Goal: Task Accomplishment & Management: Use online tool/utility

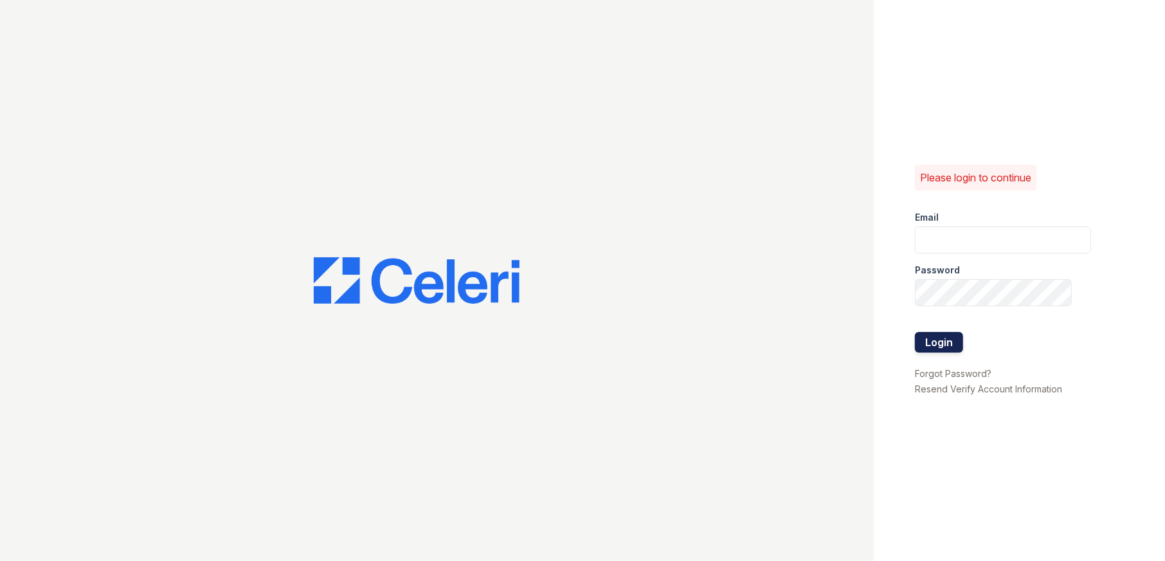
type input "arriveodentonsouth@trinity-pm.com"
click at [944, 342] on button "Login" at bounding box center [939, 342] width 48 height 21
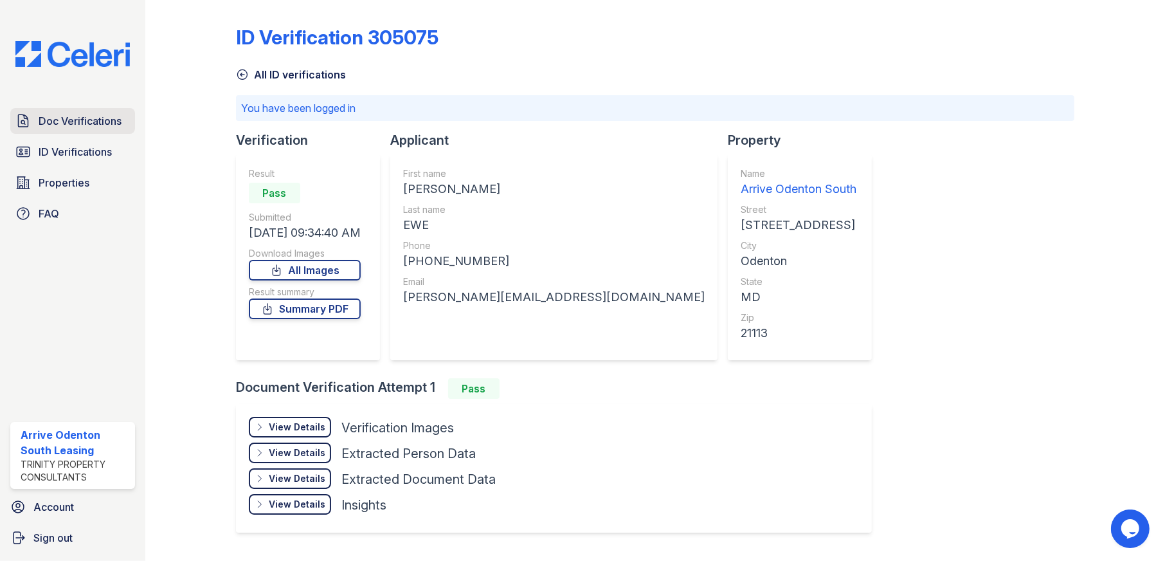
click at [93, 122] on span "Doc Verifications" at bounding box center [80, 120] width 83 height 15
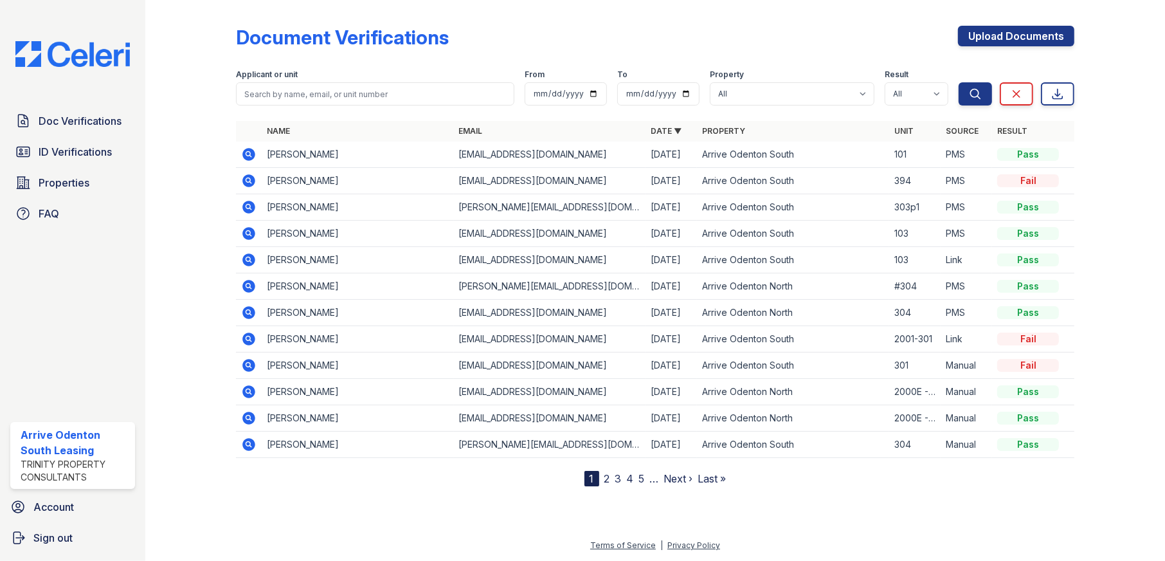
click at [247, 231] on icon at bounding box center [247, 232] width 3 height 3
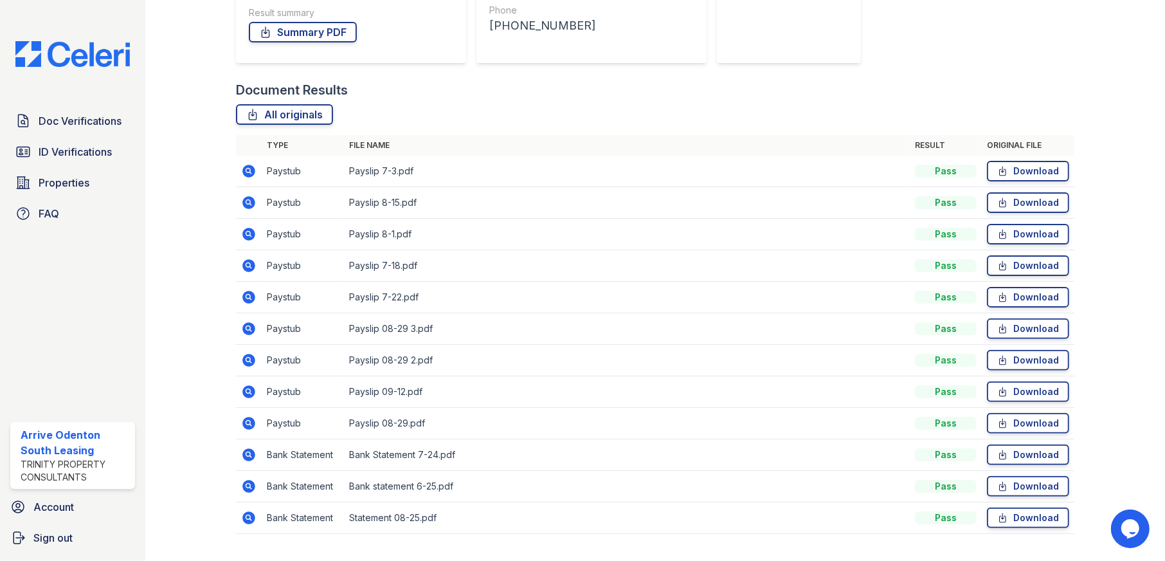
scroll to position [257, 0]
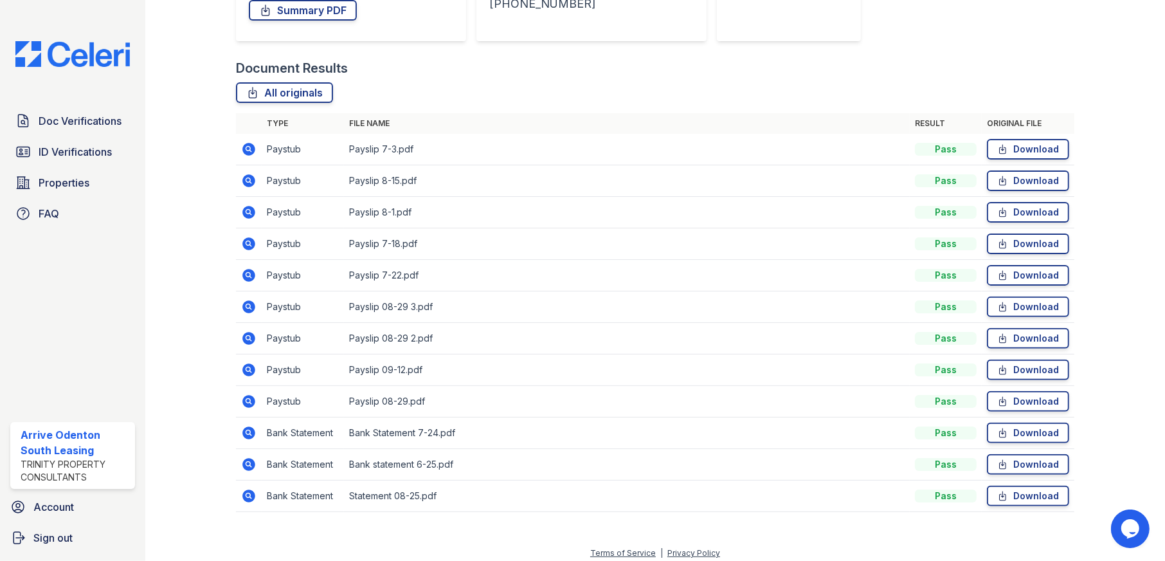
click at [248, 273] on icon at bounding box center [248, 274] width 15 height 15
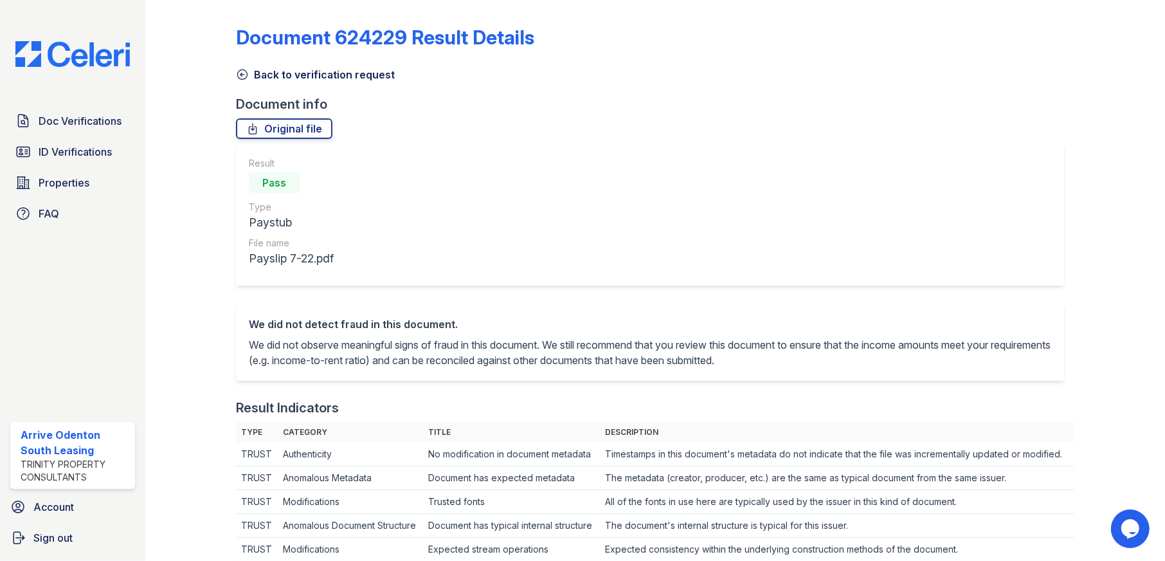
click at [241, 73] on icon at bounding box center [242, 75] width 10 height 10
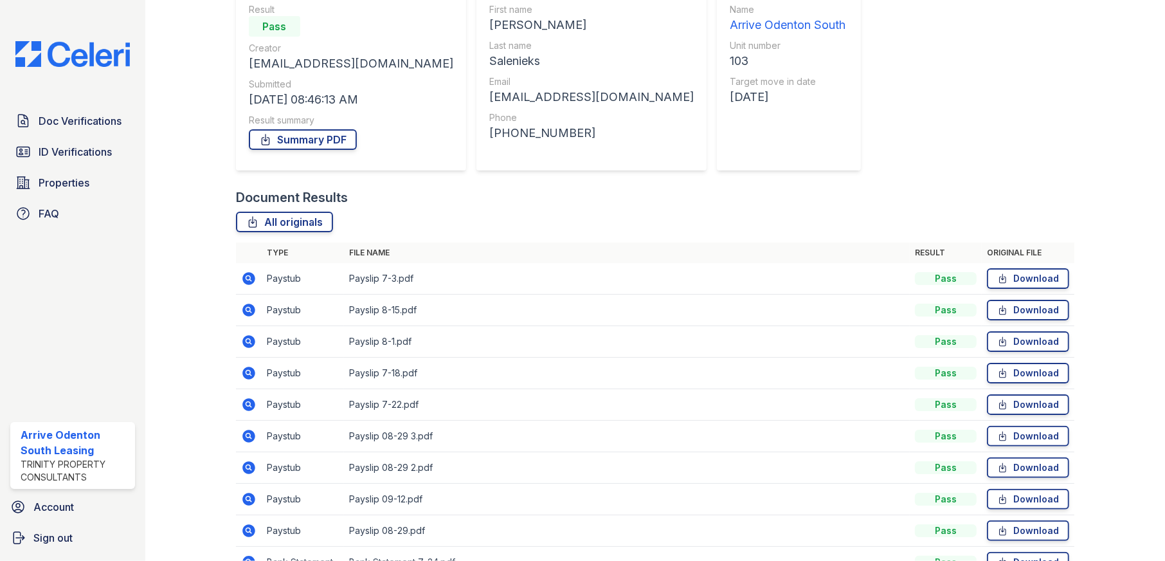
scroll to position [129, 0]
click at [247, 340] on icon at bounding box center [247, 339] width 3 height 3
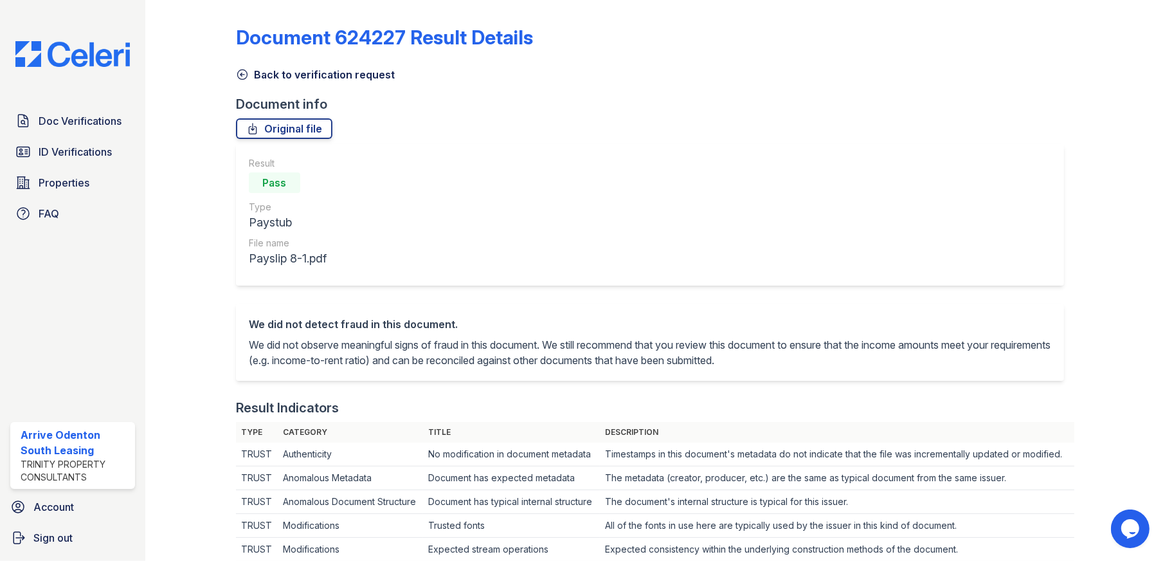
click at [239, 75] on icon at bounding box center [242, 74] width 13 height 13
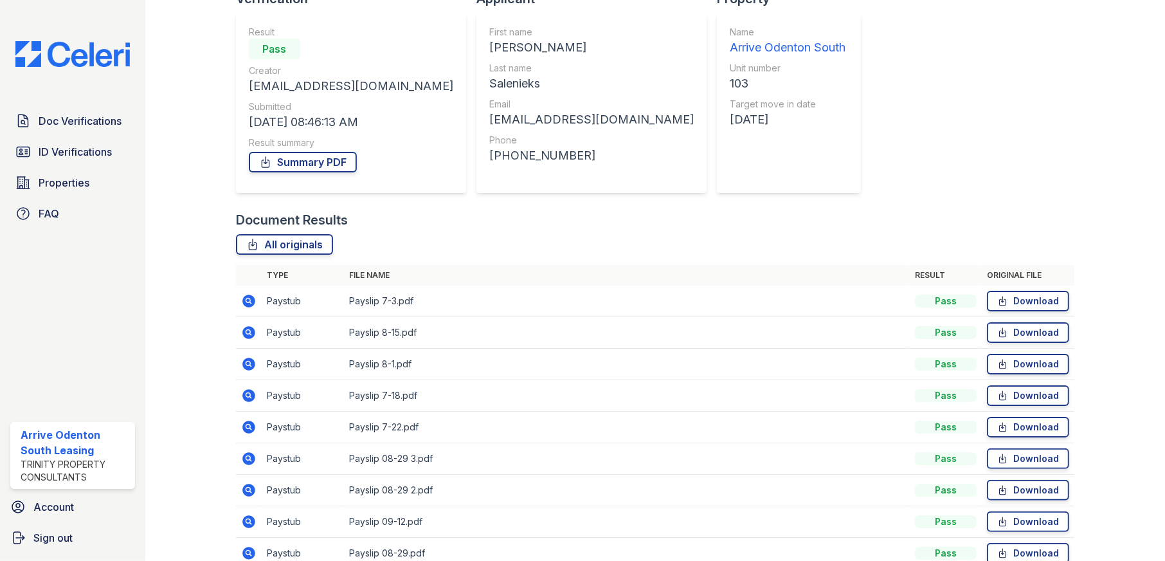
scroll to position [129, 0]
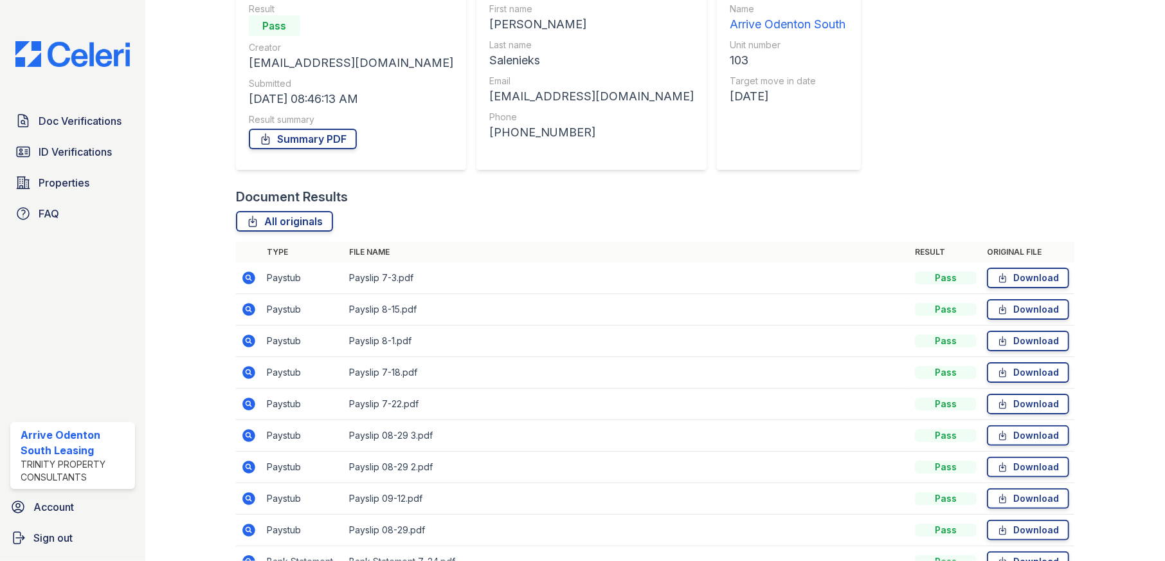
click at [244, 401] on icon at bounding box center [248, 403] width 13 height 13
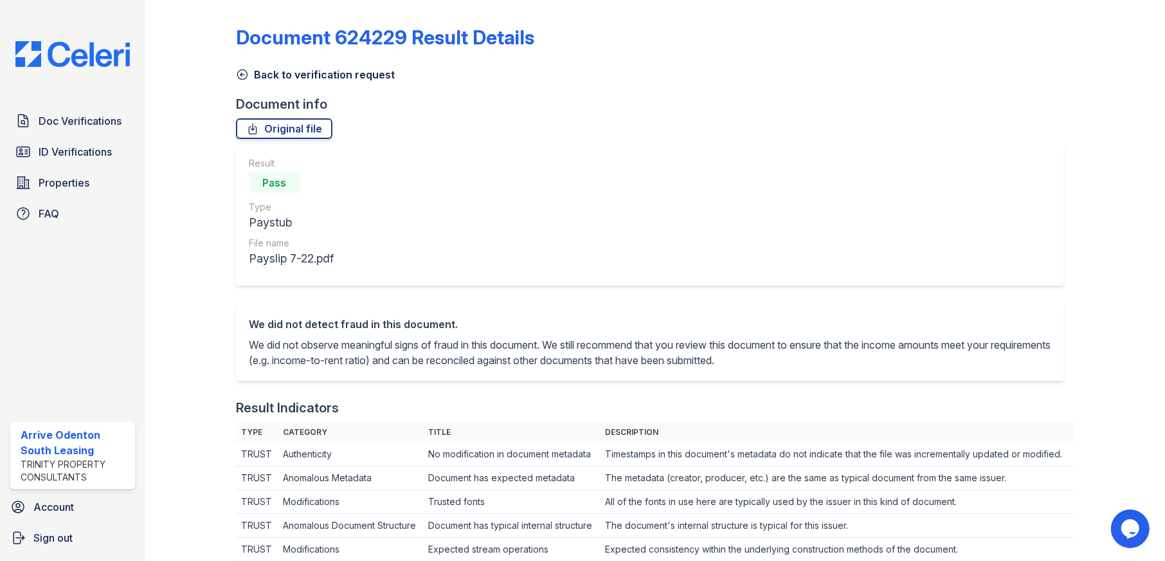
click at [243, 73] on icon at bounding box center [242, 74] width 13 height 13
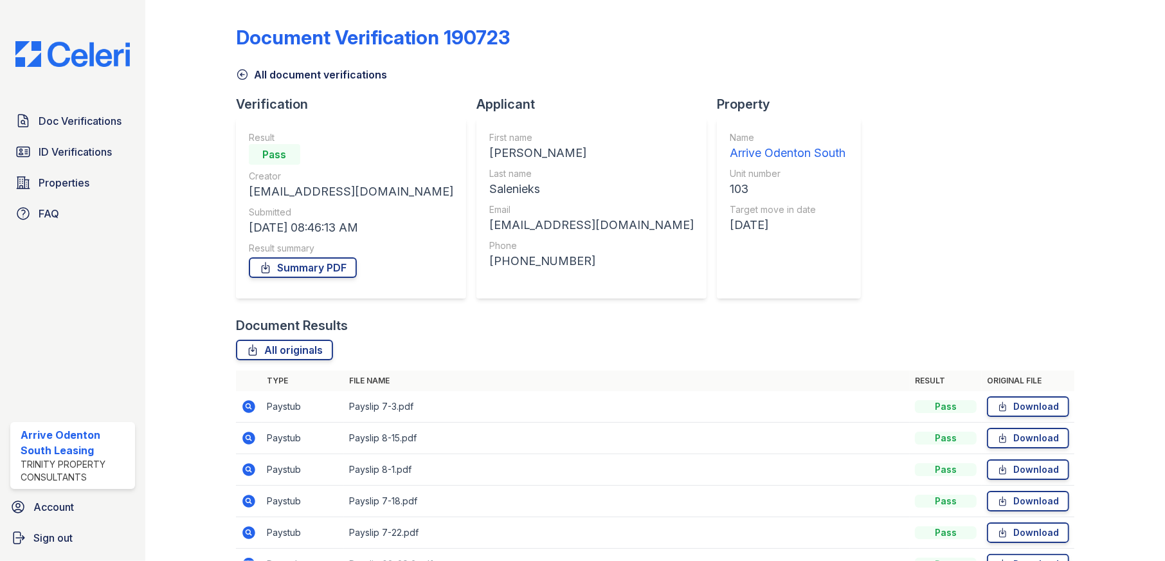
click at [246, 467] on icon at bounding box center [248, 469] width 15 height 15
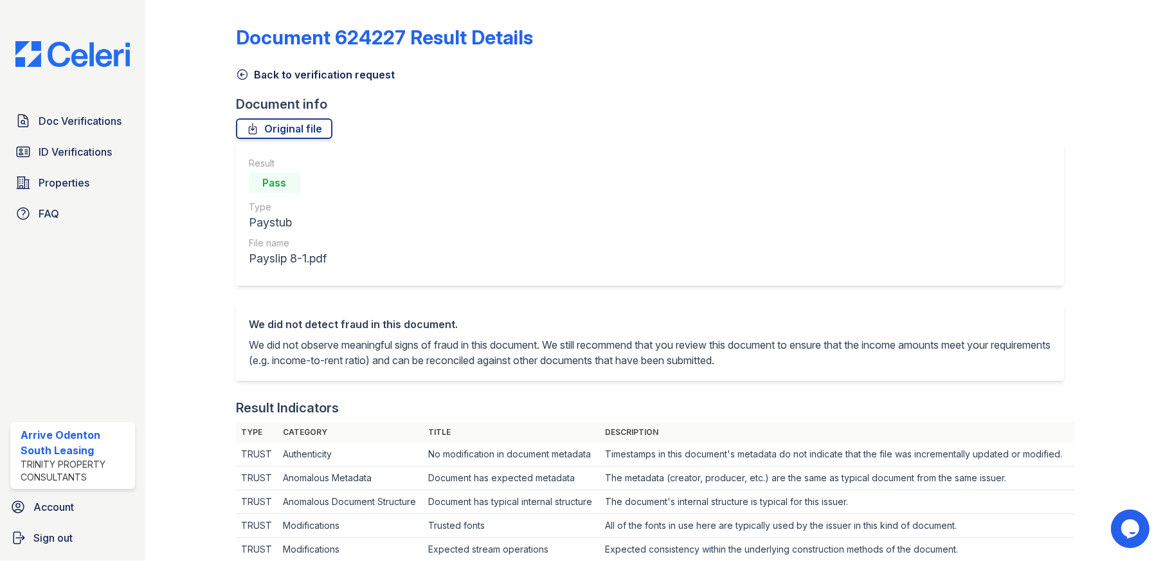
click at [242, 75] on icon at bounding box center [242, 74] width 13 height 13
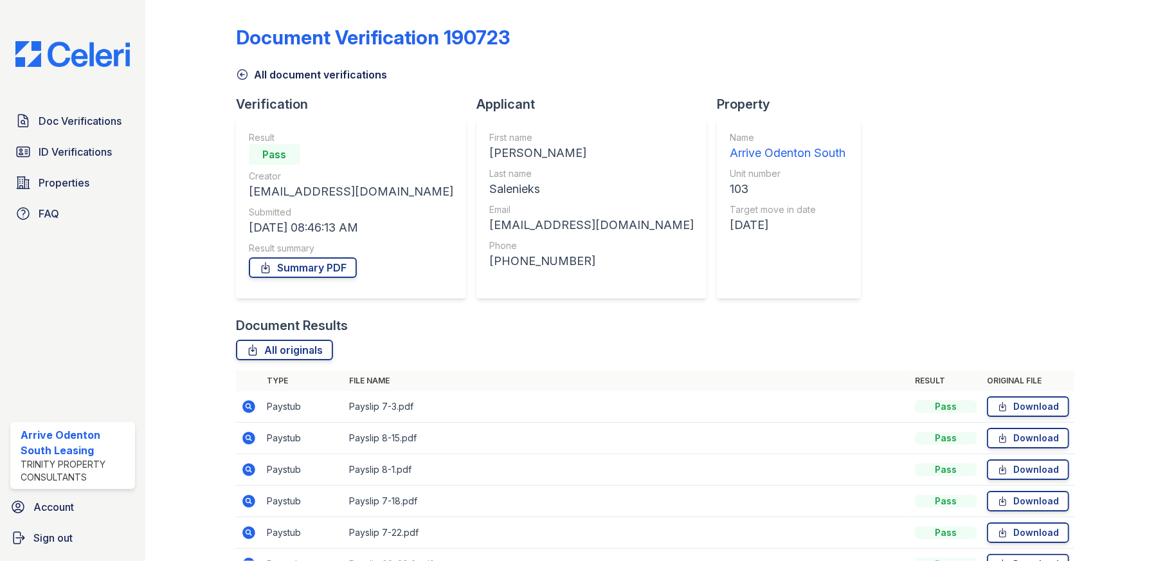
click at [246, 436] on icon at bounding box center [247, 436] width 3 height 3
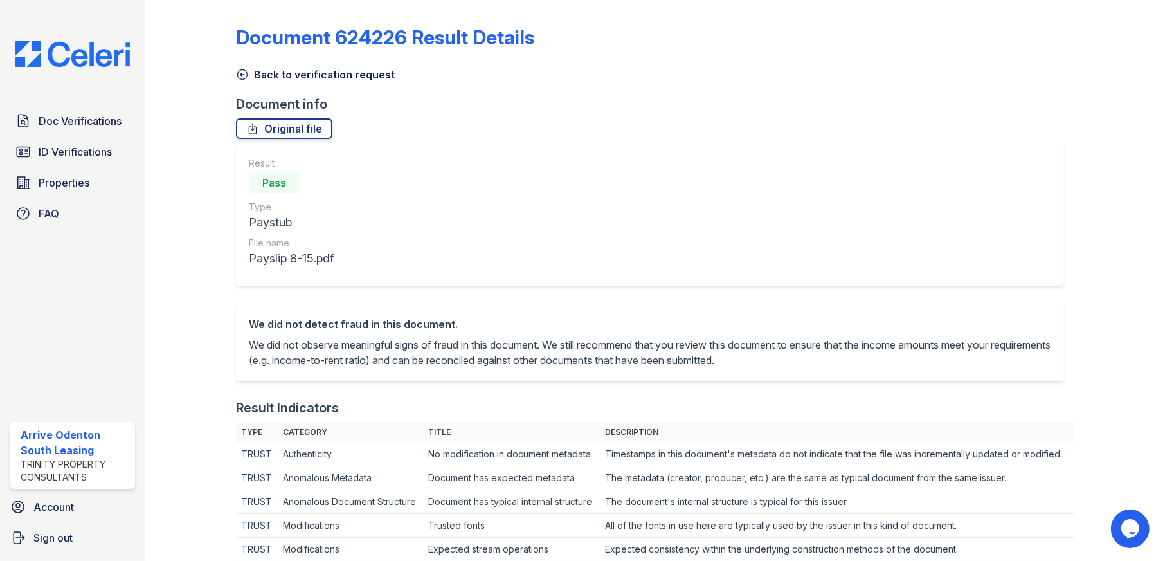
click at [242, 73] on icon at bounding box center [242, 74] width 13 height 13
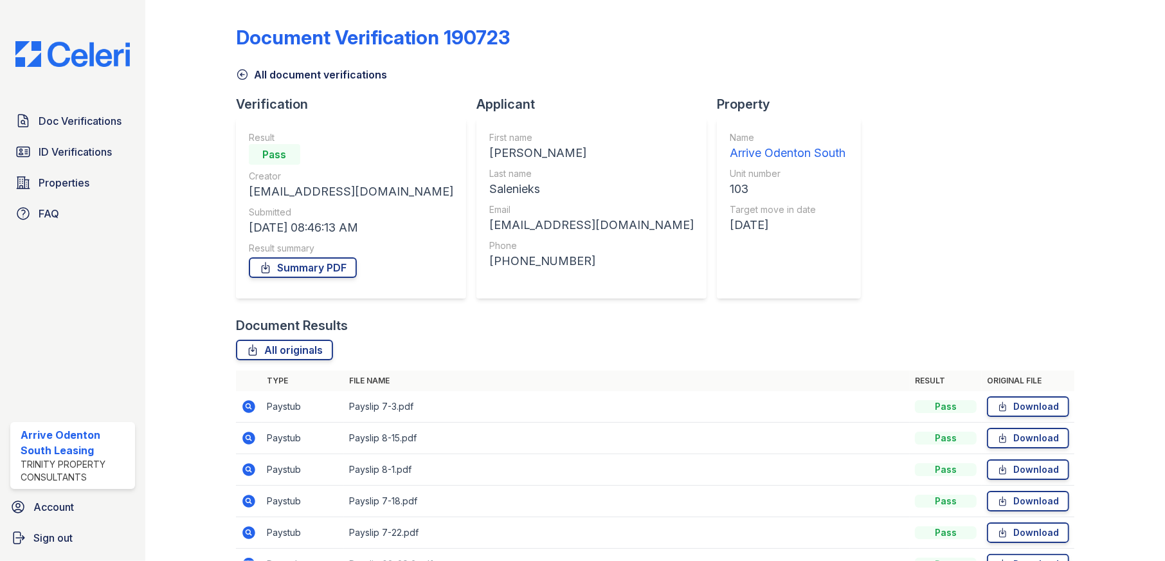
click at [245, 438] on icon at bounding box center [248, 437] width 13 height 13
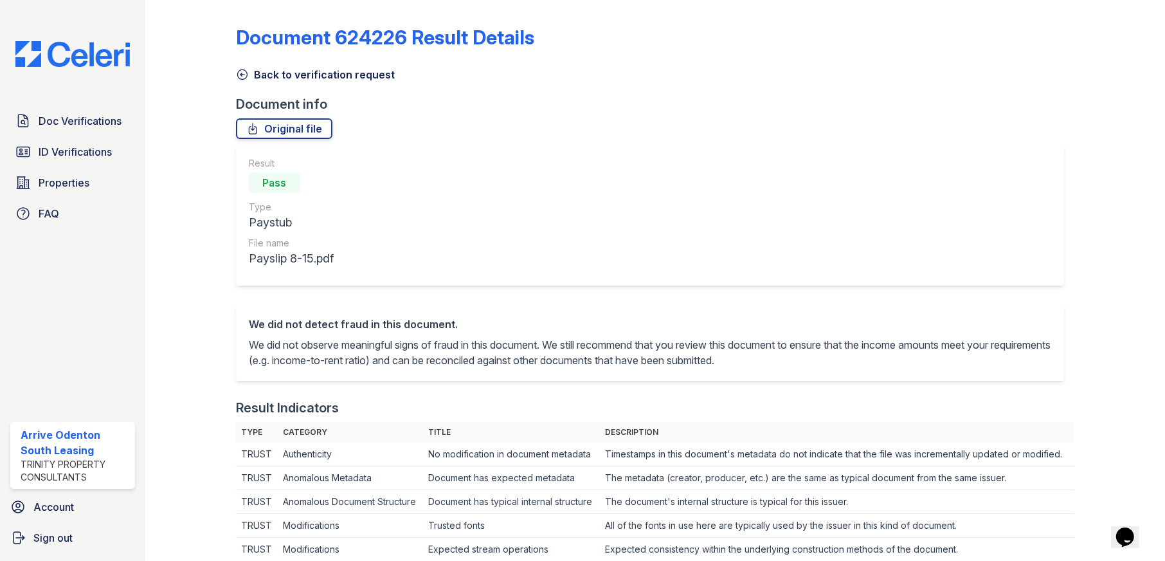
click at [243, 72] on icon at bounding box center [242, 74] width 13 height 13
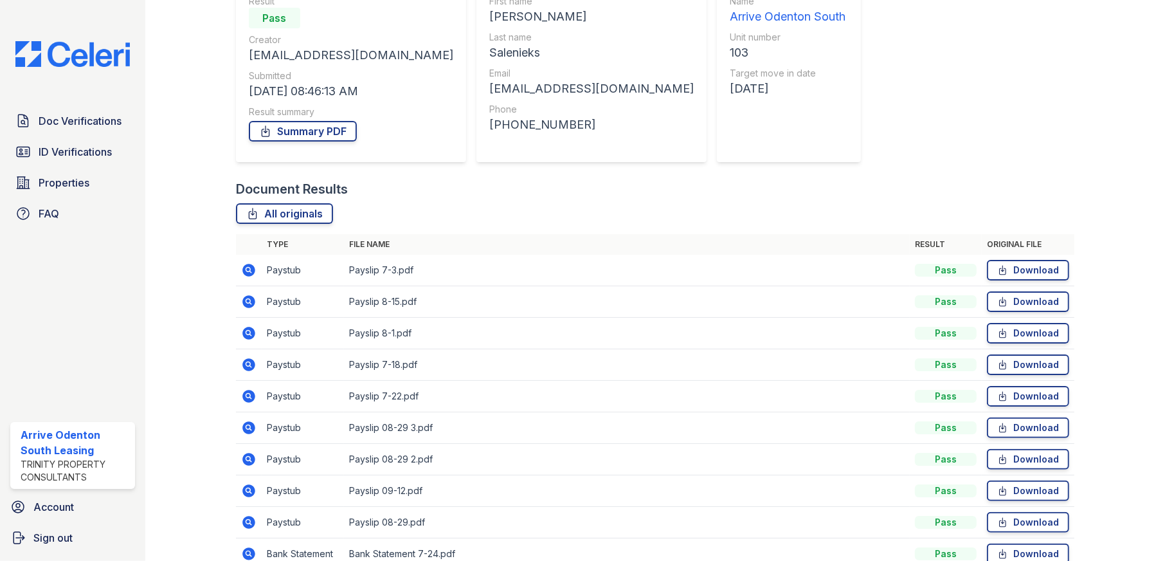
scroll to position [193, 0]
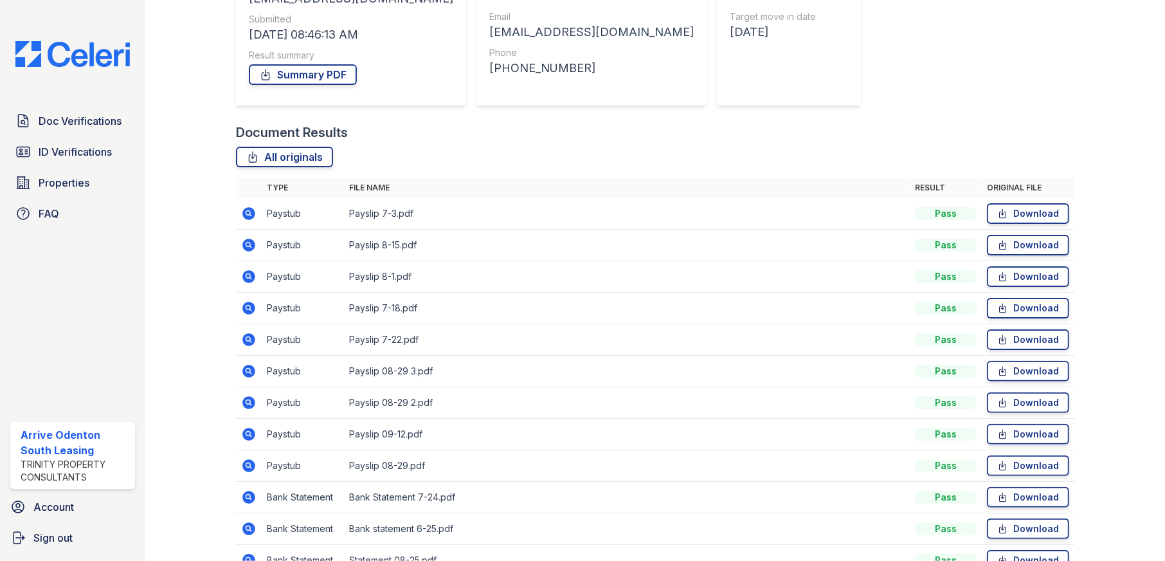
click at [248, 368] on icon at bounding box center [247, 369] width 3 height 3
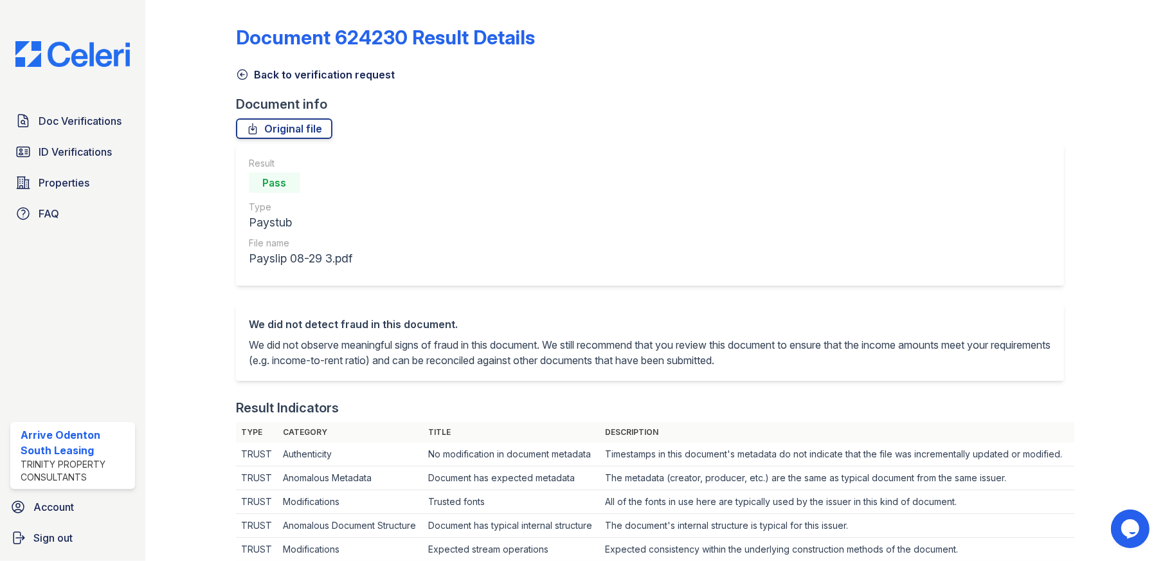
drag, startPoint x: 240, startPoint y: 75, endPoint x: 248, endPoint y: 82, distance: 11.0
click at [240, 75] on icon at bounding box center [242, 75] width 10 height 10
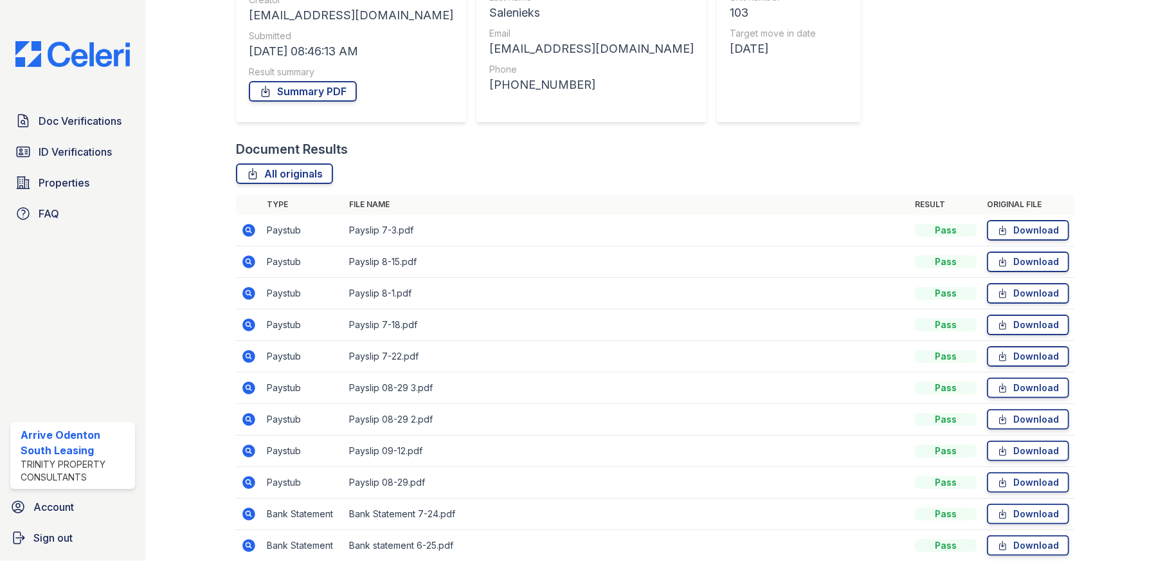
scroll to position [193, 0]
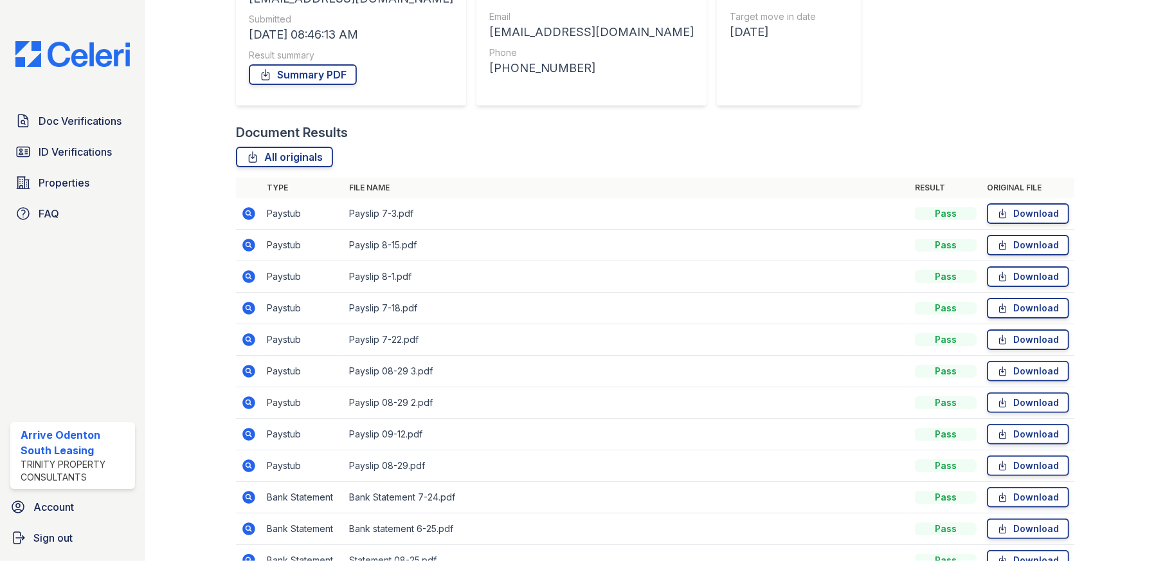
click at [248, 402] on icon at bounding box center [247, 401] width 3 height 3
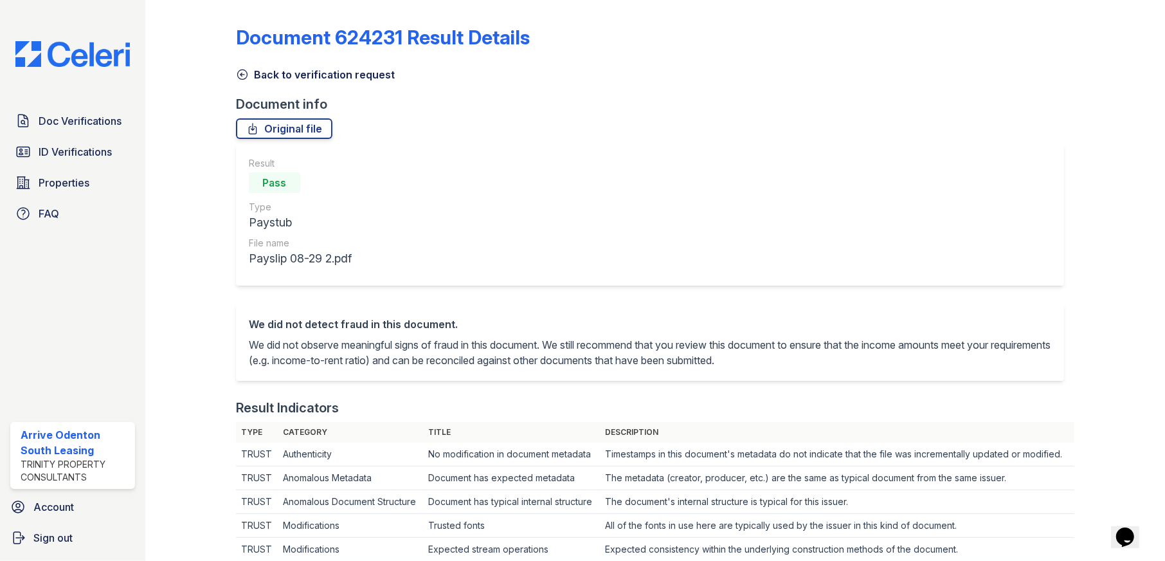
click at [242, 73] on icon at bounding box center [242, 74] width 13 height 13
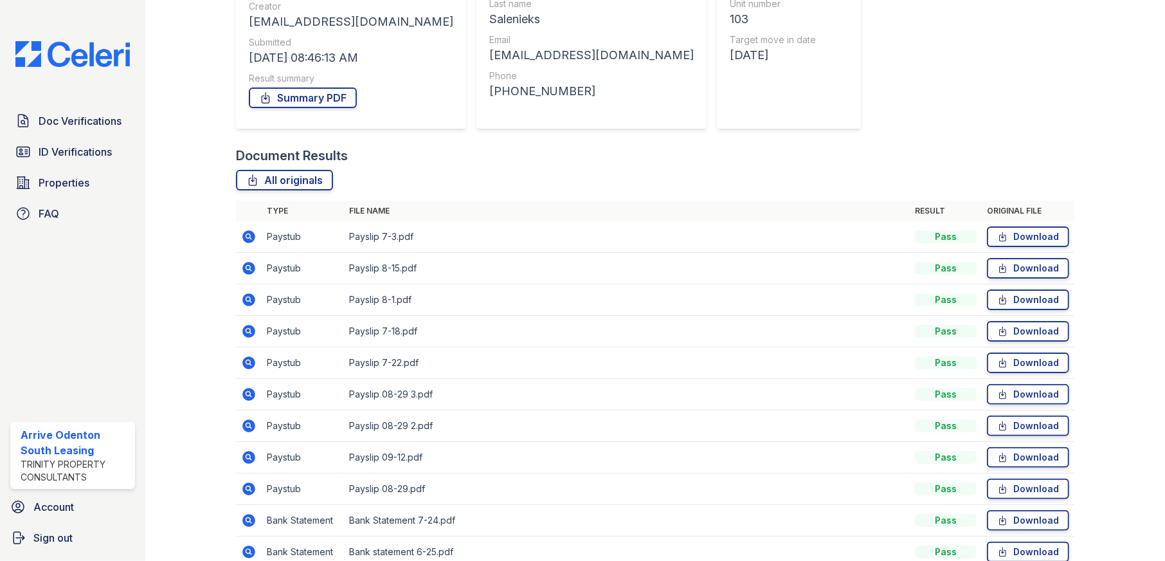
scroll to position [193, 0]
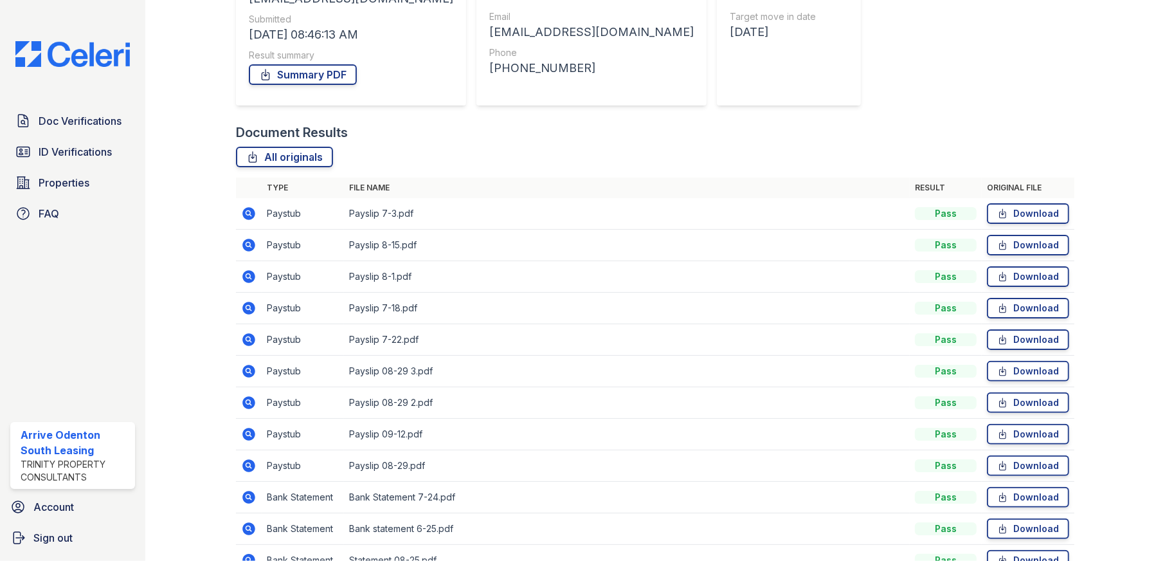
click at [246, 463] on icon at bounding box center [247, 464] width 3 height 3
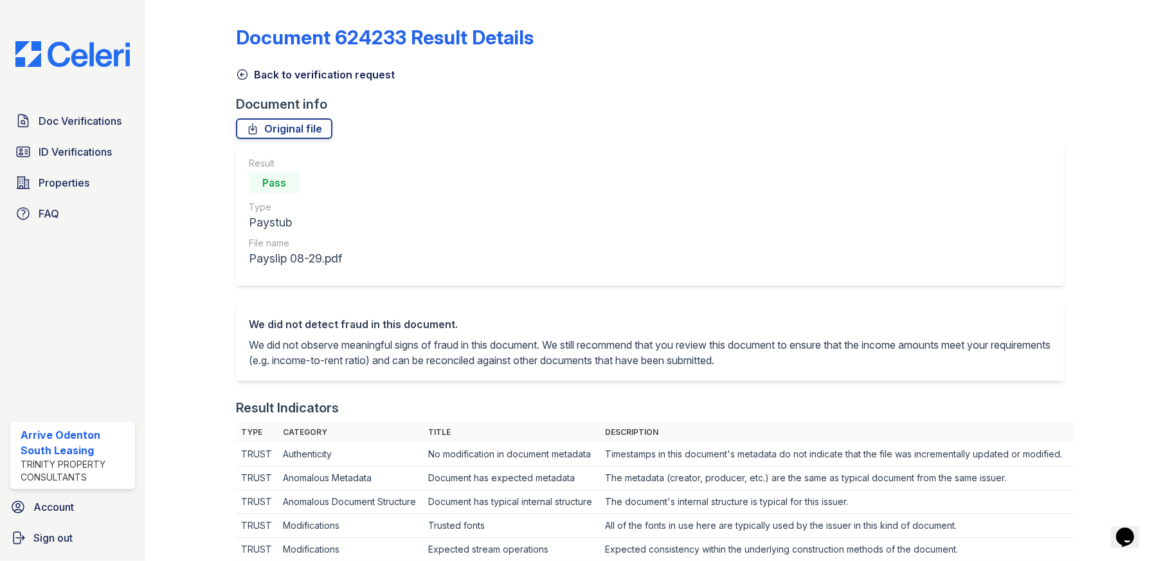
click at [239, 73] on icon at bounding box center [242, 74] width 13 height 13
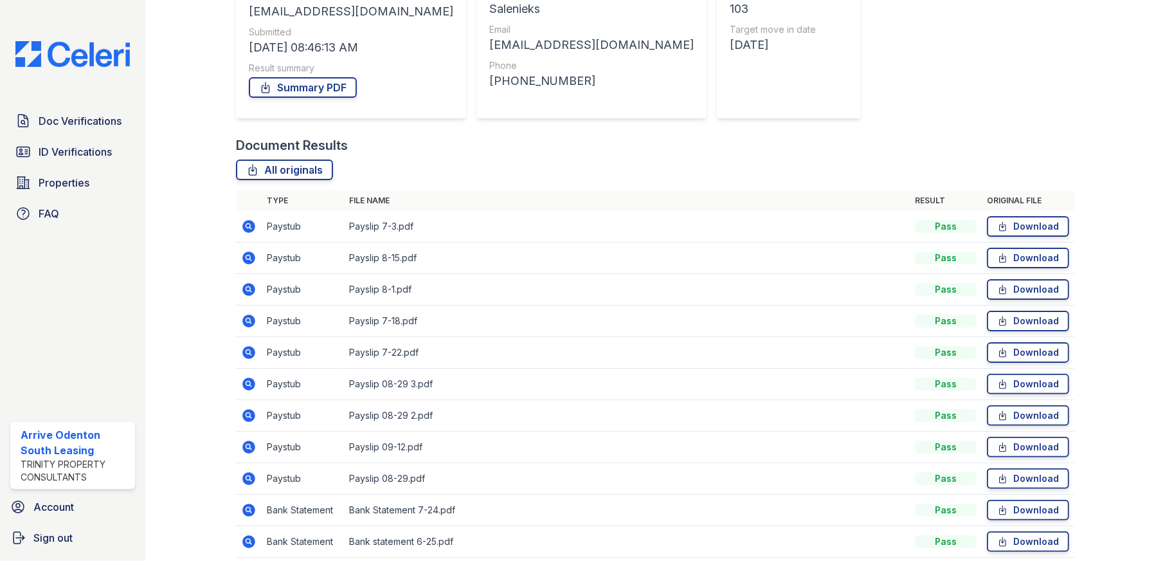
scroll to position [193, 0]
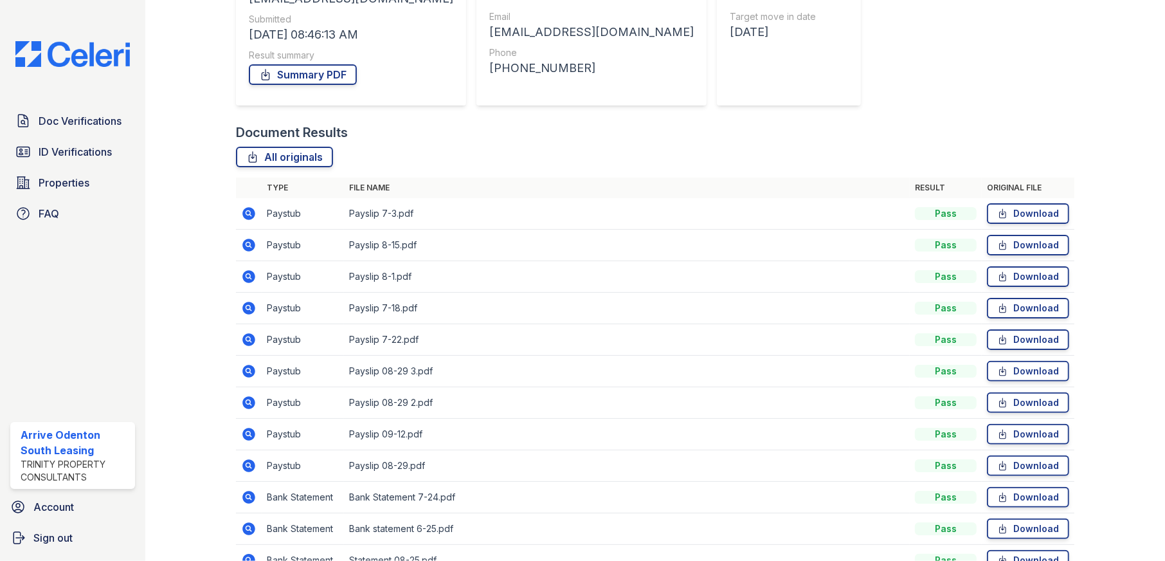
click at [246, 403] on icon at bounding box center [248, 402] width 15 height 15
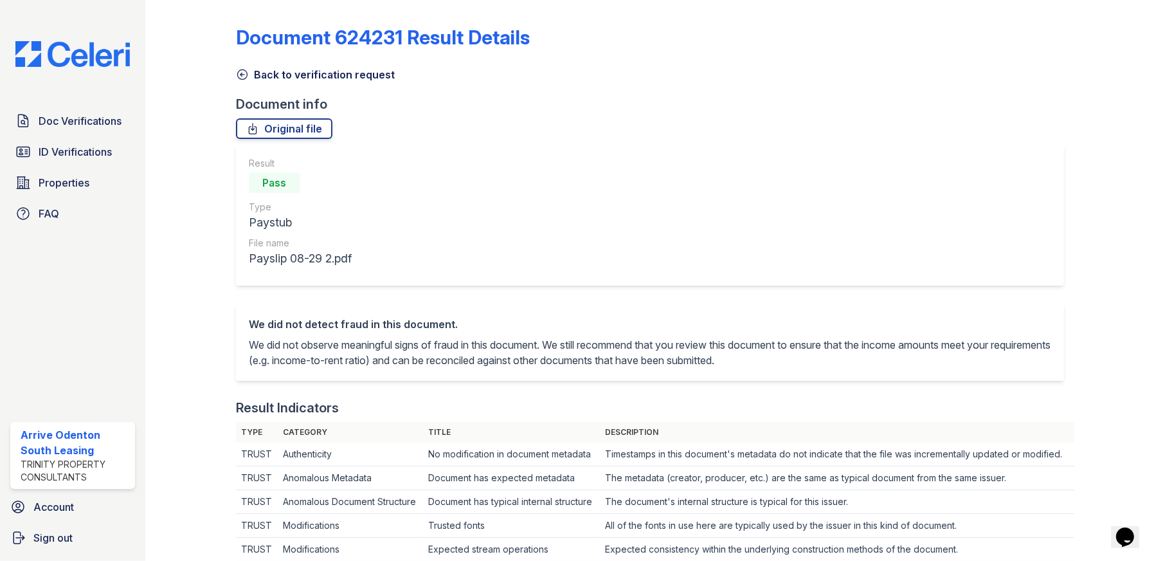
click at [243, 73] on icon at bounding box center [242, 74] width 13 height 13
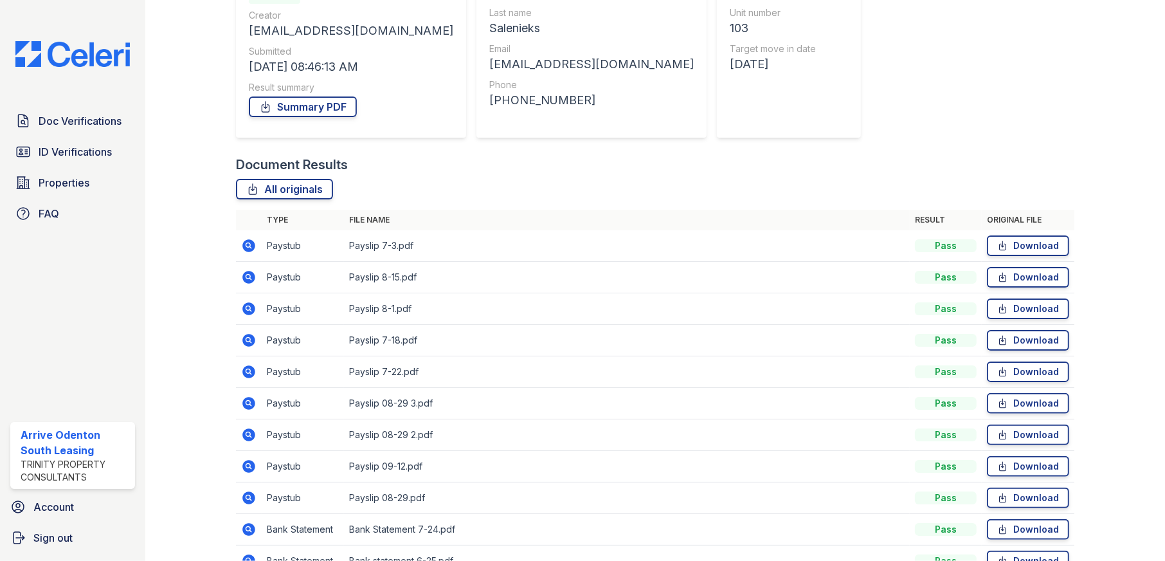
scroll to position [193, 0]
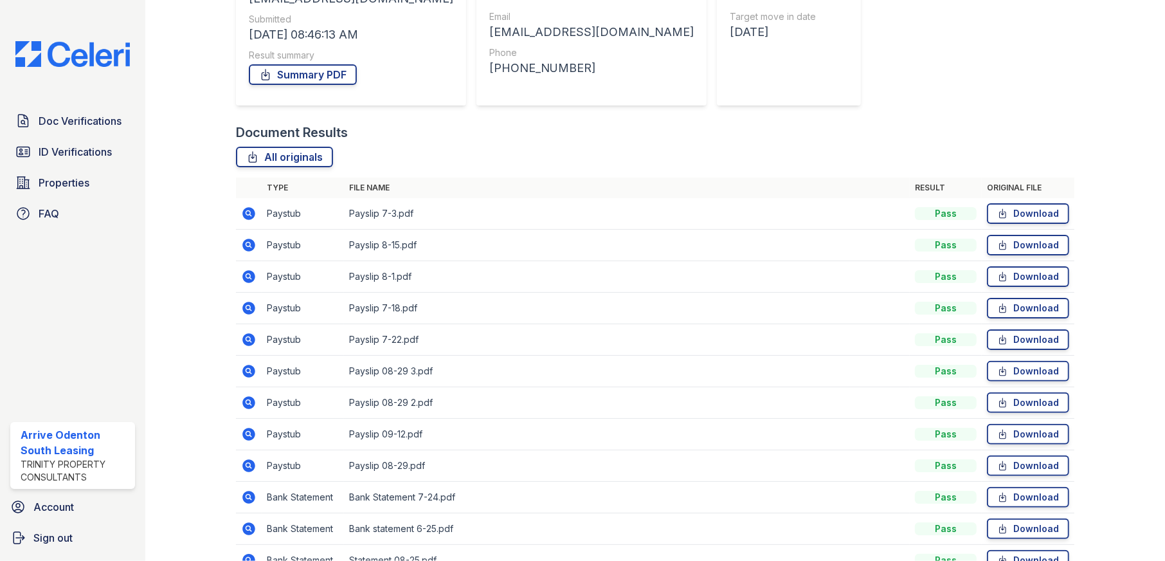
click at [248, 372] on icon at bounding box center [248, 371] width 13 height 13
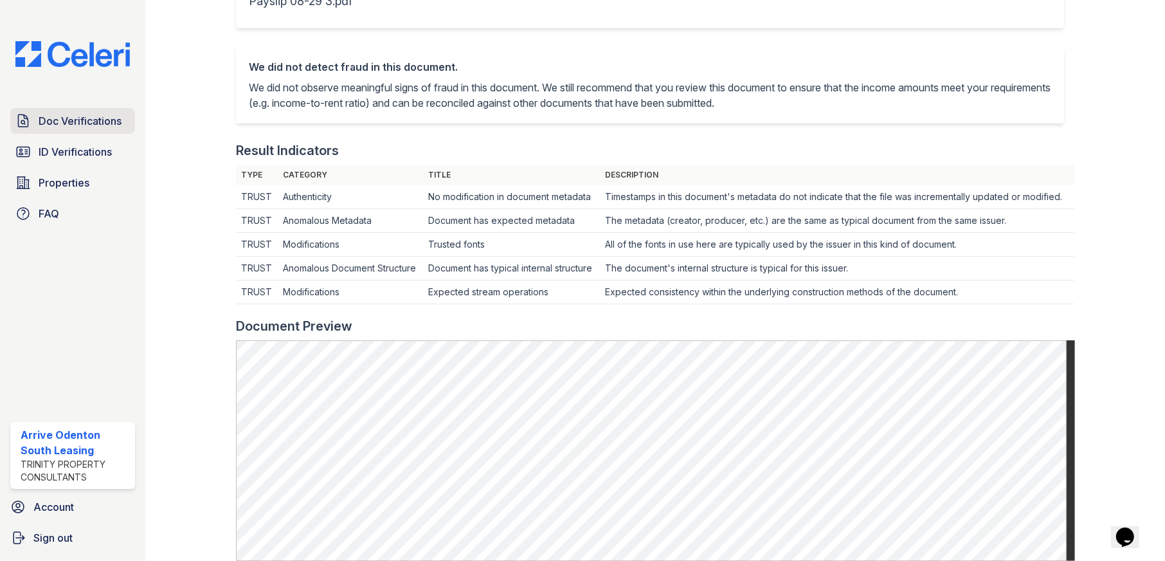
click at [75, 116] on span "Doc Verifications" at bounding box center [80, 120] width 83 height 15
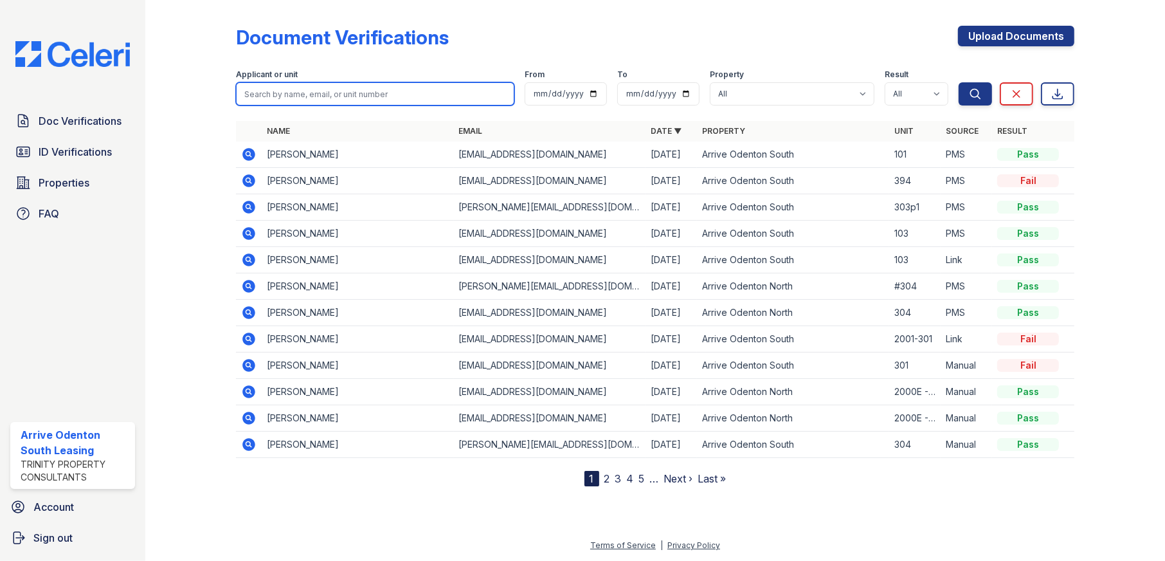
click at [329, 92] on input "search" at bounding box center [375, 93] width 279 height 23
type input "tyler"
click at [959, 82] on button "Search" at bounding box center [975, 93] width 33 height 23
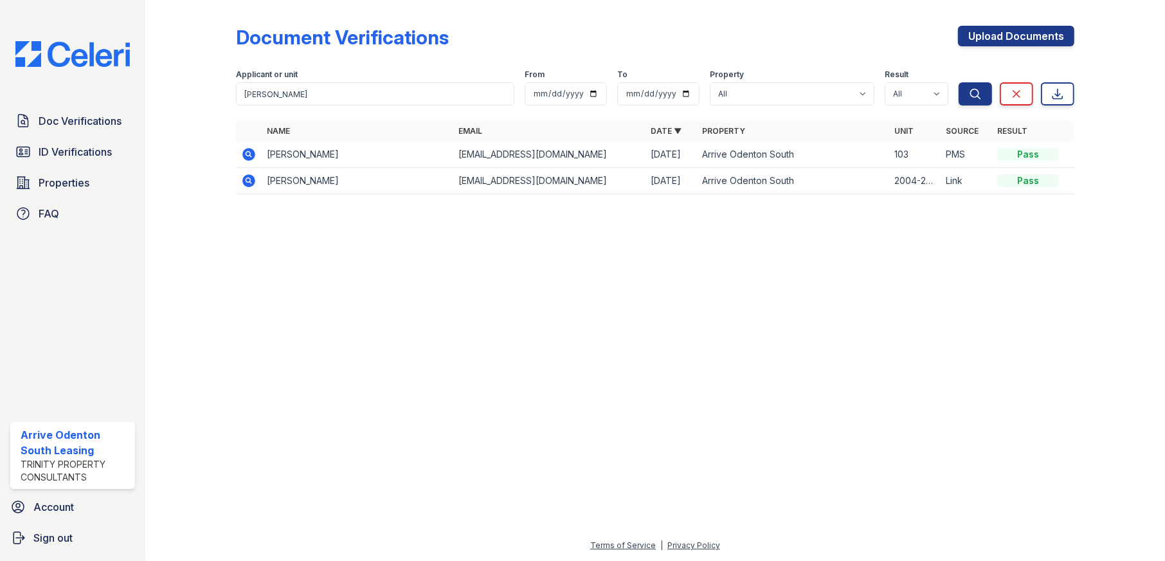
click at [246, 155] on icon at bounding box center [248, 154] width 15 height 15
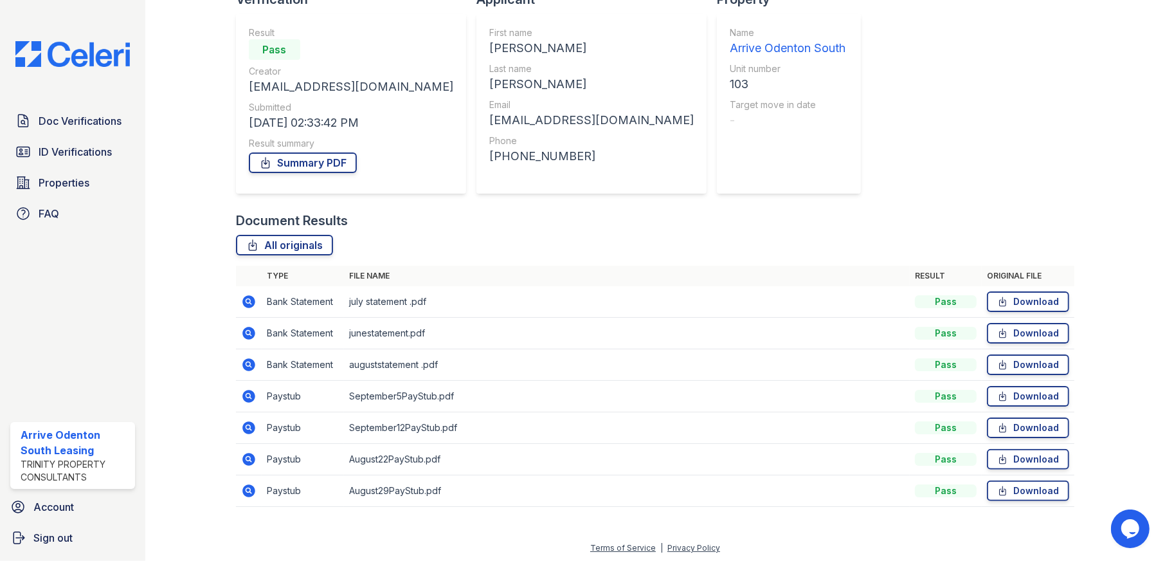
scroll to position [107, 0]
click at [247, 456] on icon at bounding box center [247, 456] width 3 height 3
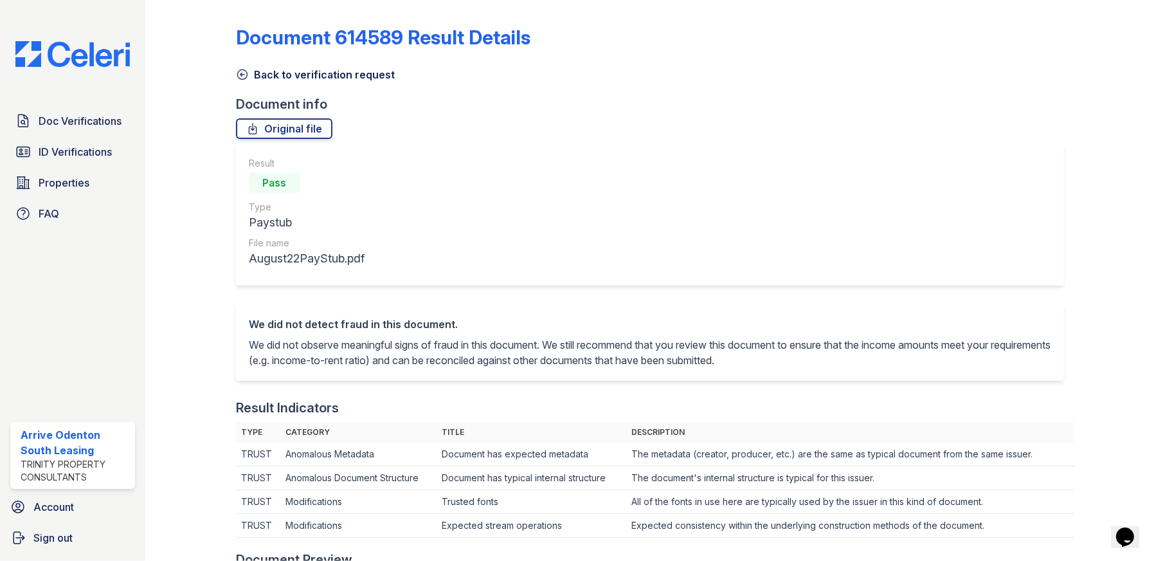
drag, startPoint x: 237, startPoint y: 73, endPoint x: 247, endPoint y: 77, distance: 10.4
click at [237, 73] on icon at bounding box center [242, 74] width 13 height 13
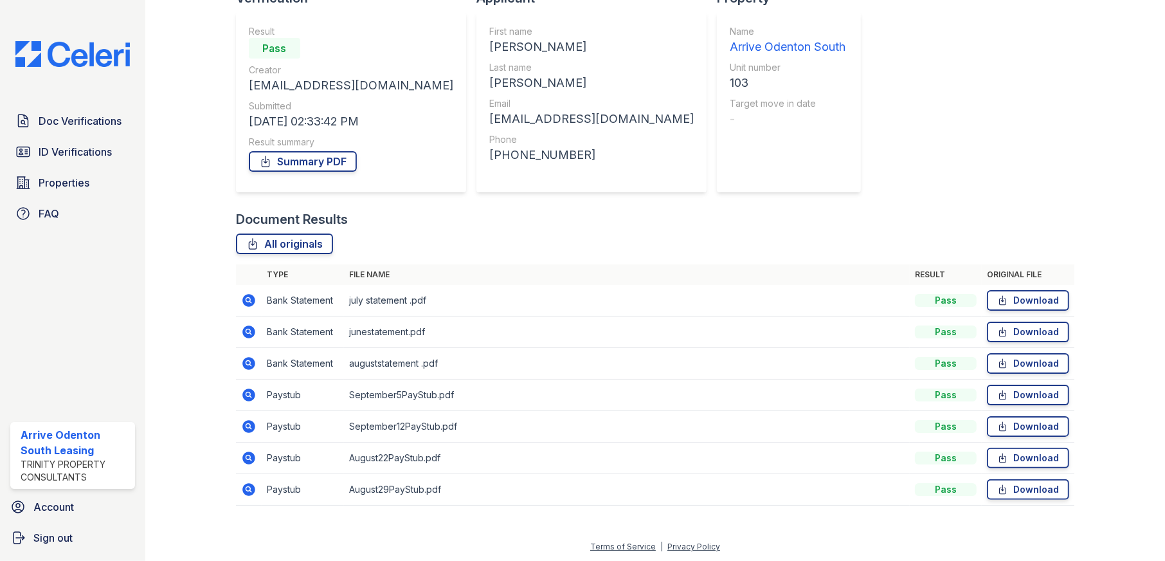
scroll to position [107, 0]
click at [248, 488] on icon at bounding box center [247, 487] width 3 height 3
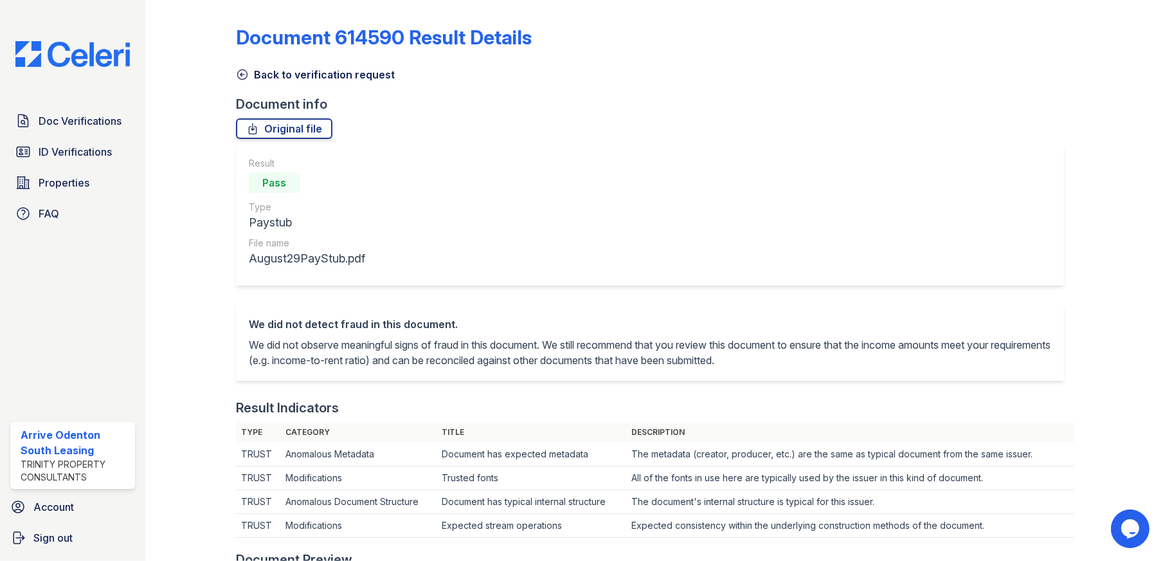
click at [242, 73] on icon at bounding box center [242, 74] width 13 height 13
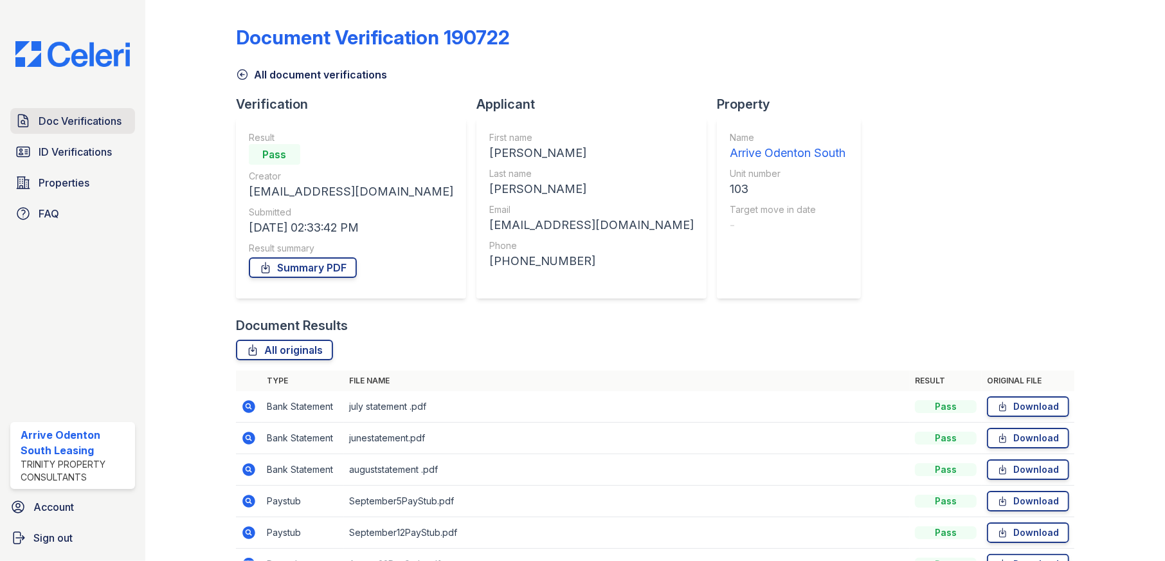
click at [80, 122] on span "Doc Verifications" at bounding box center [80, 120] width 83 height 15
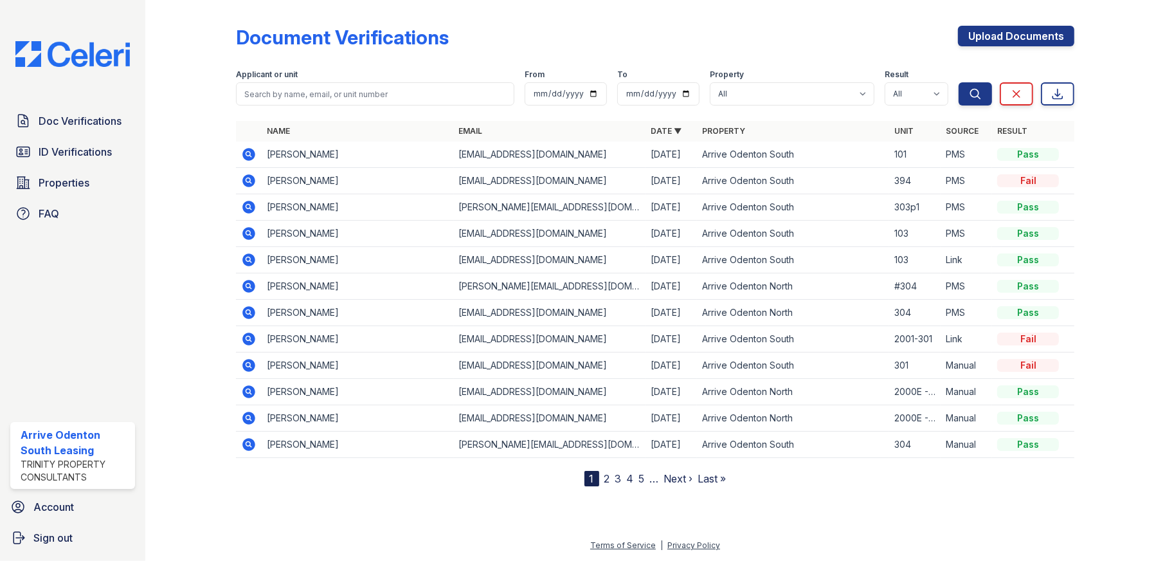
click at [249, 233] on icon at bounding box center [248, 233] width 15 height 15
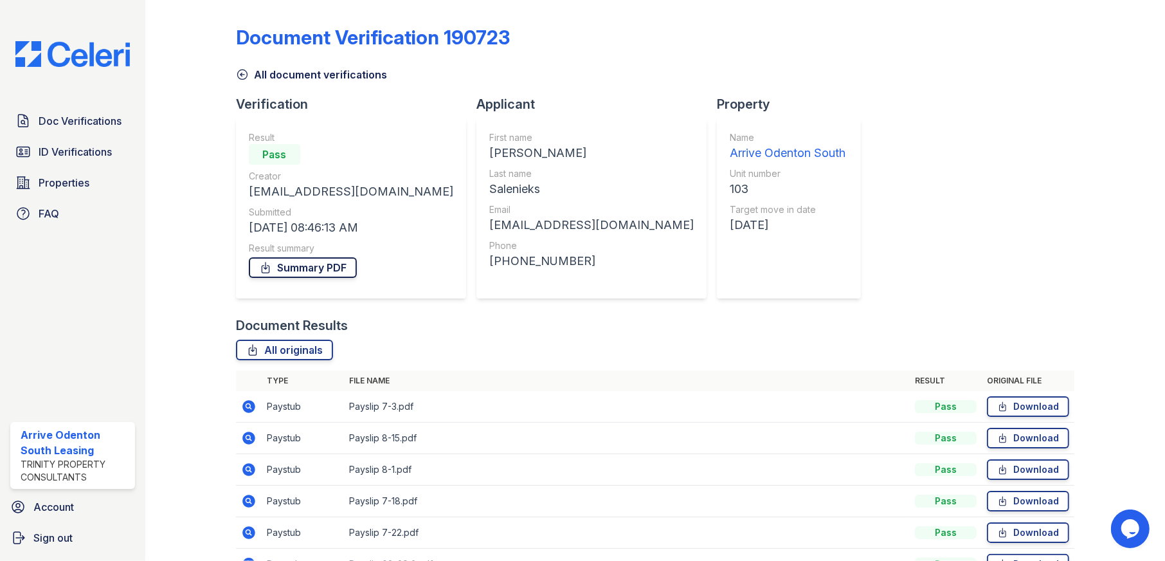
click at [313, 266] on link "Summary PDF" at bounding box center [303, 267] width 108 height 21
click at [71, 119] on span "Doc Verifications" at bounding box center [80, 120] width 83 height 15
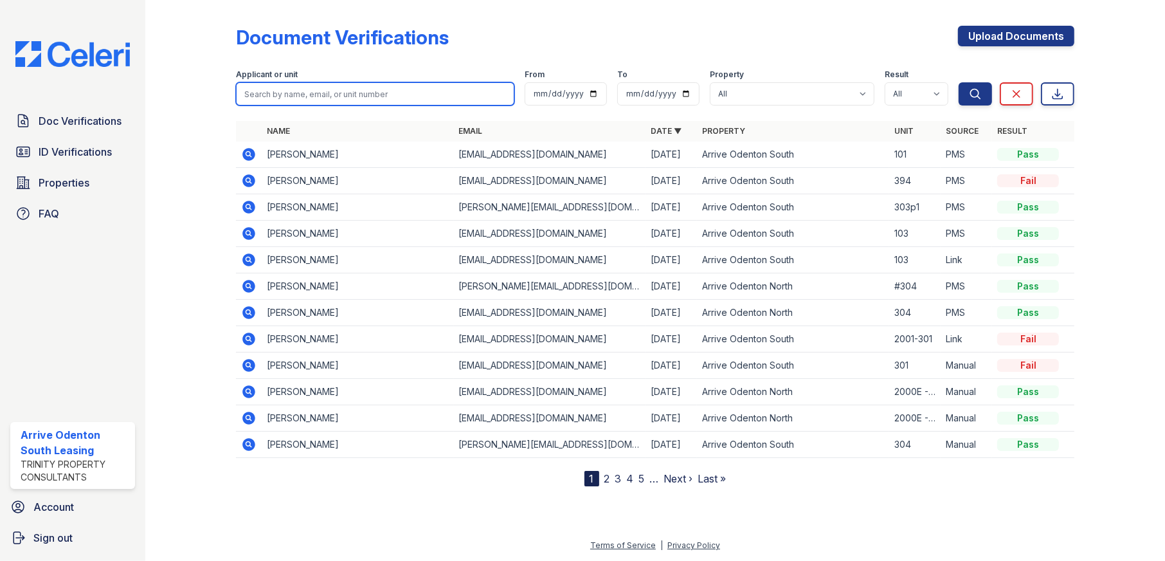
click at [288, 95] on input "search" at bounding box center [375, 93] width 279 height 23
type input "tyler"
click at [959, 82] on button "Search" at bounding box center [975, 93] width 33 height 23
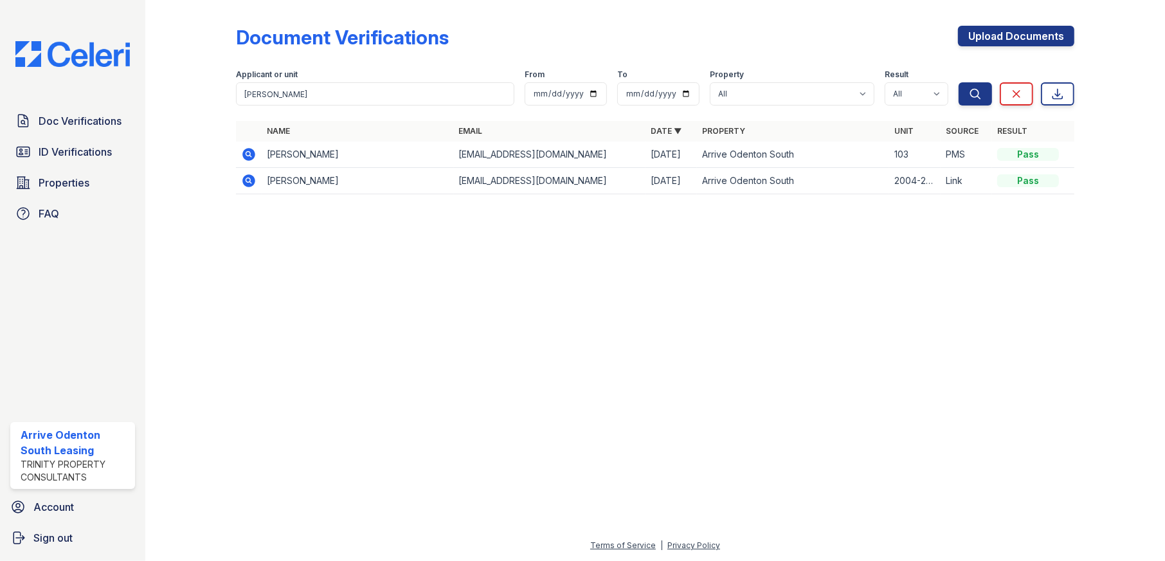
click at [251, 152] on icon at bounding box center [248, 154] width 13 height 13
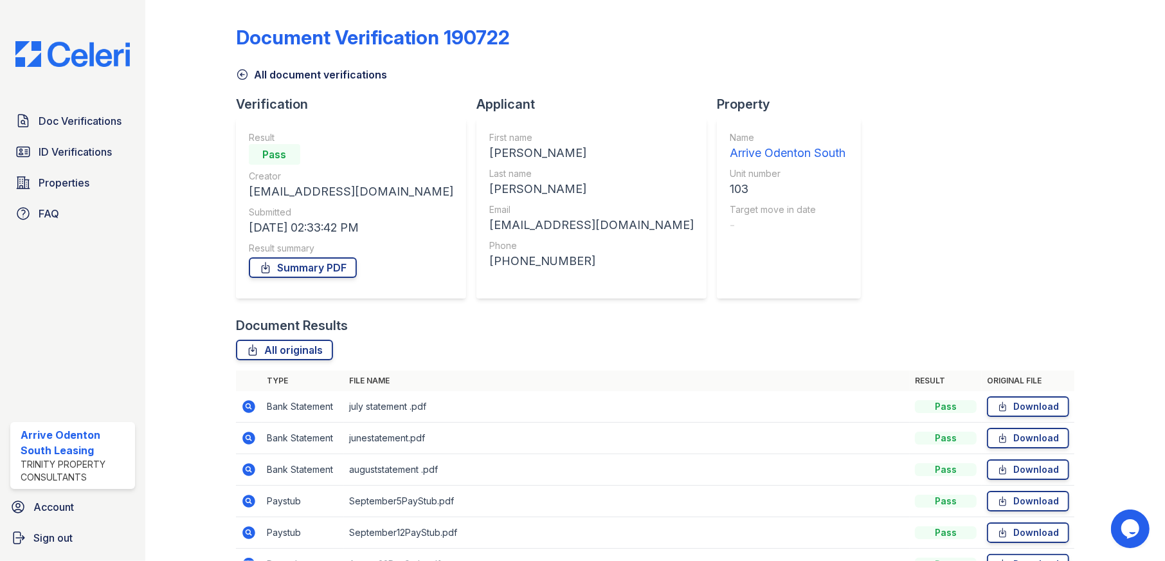
scroll to position [107, 0]
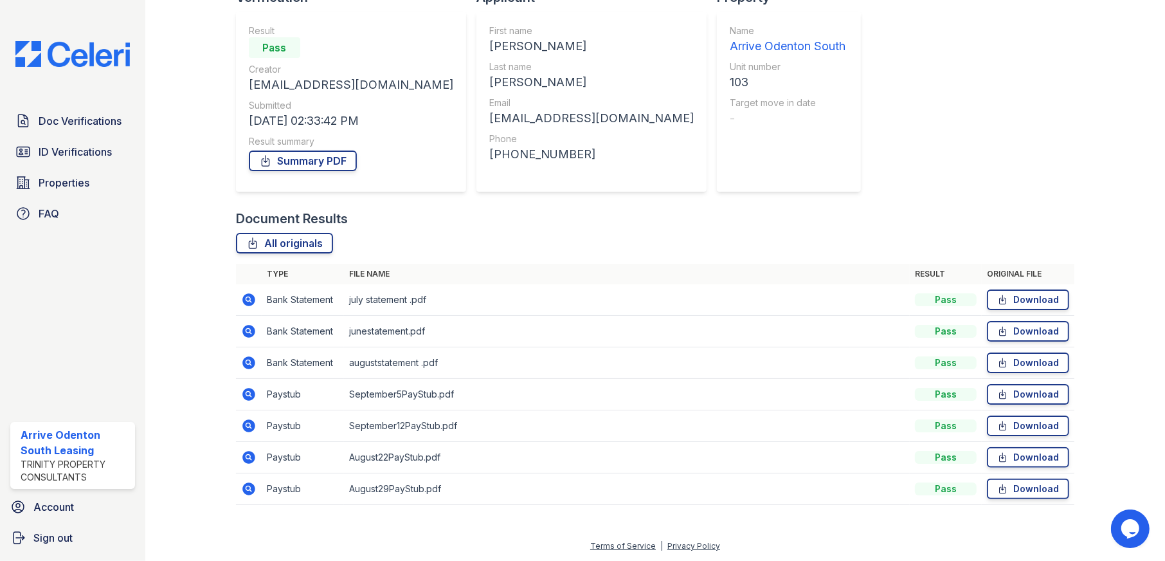
click at [246, 361] on icon at bounding box center [247, 361] width 3 height 3
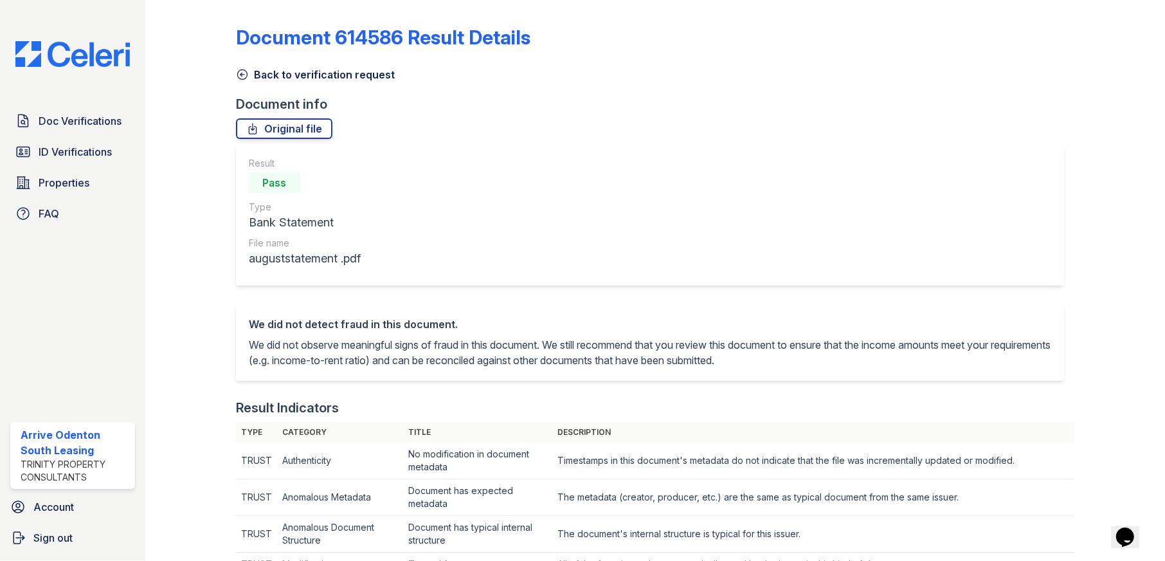
click at [240, 71] on icon at bounding box center [242, 74] width 13 height 13
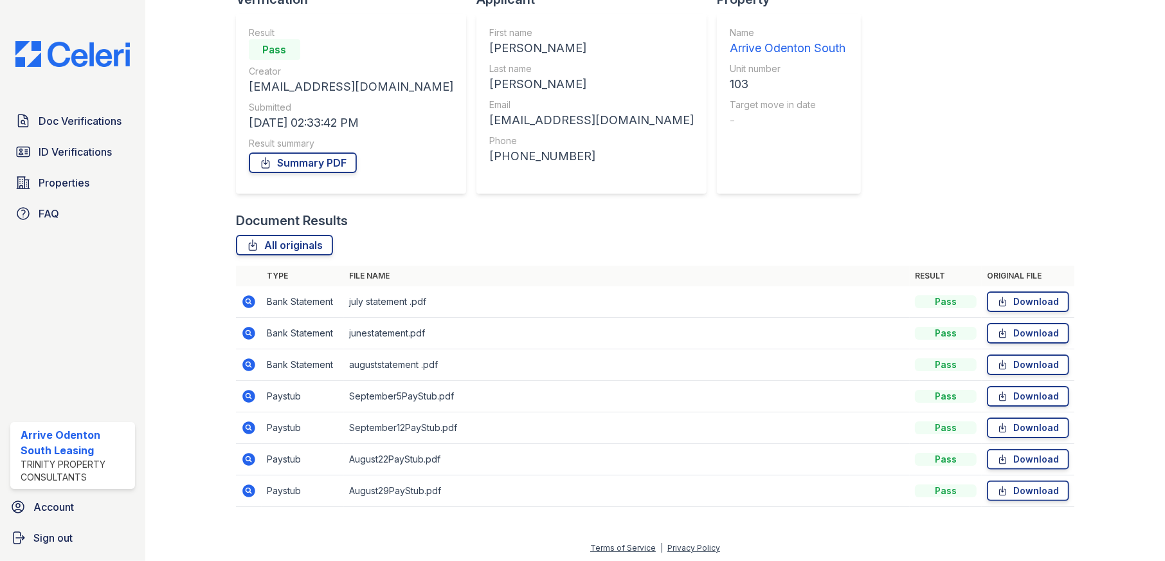
scroll to position [107, 0]
click at [249, 457] on icon at bounding box center [248, 457] width 13 height 13
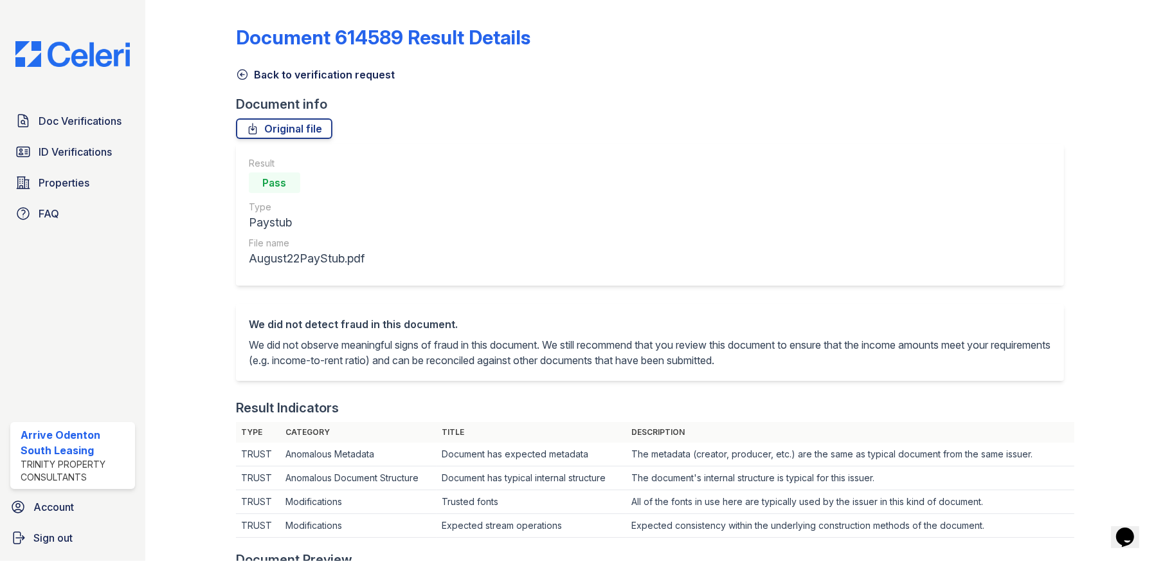
click at [240, 73] on icon at bounding box center [242, 74] width 13 height 13
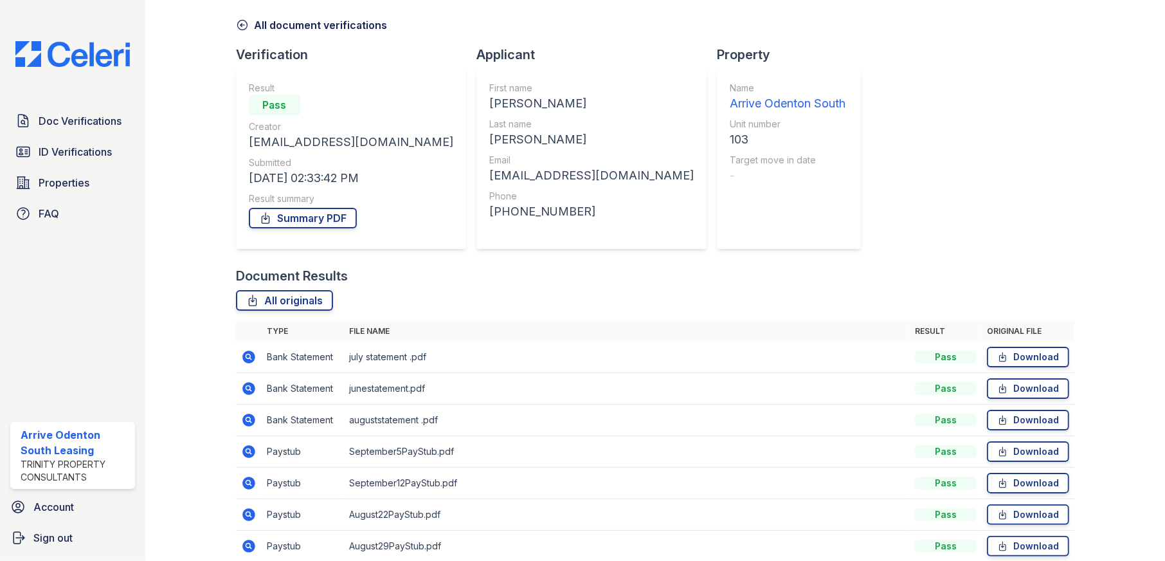
scroll to position [64, 0]
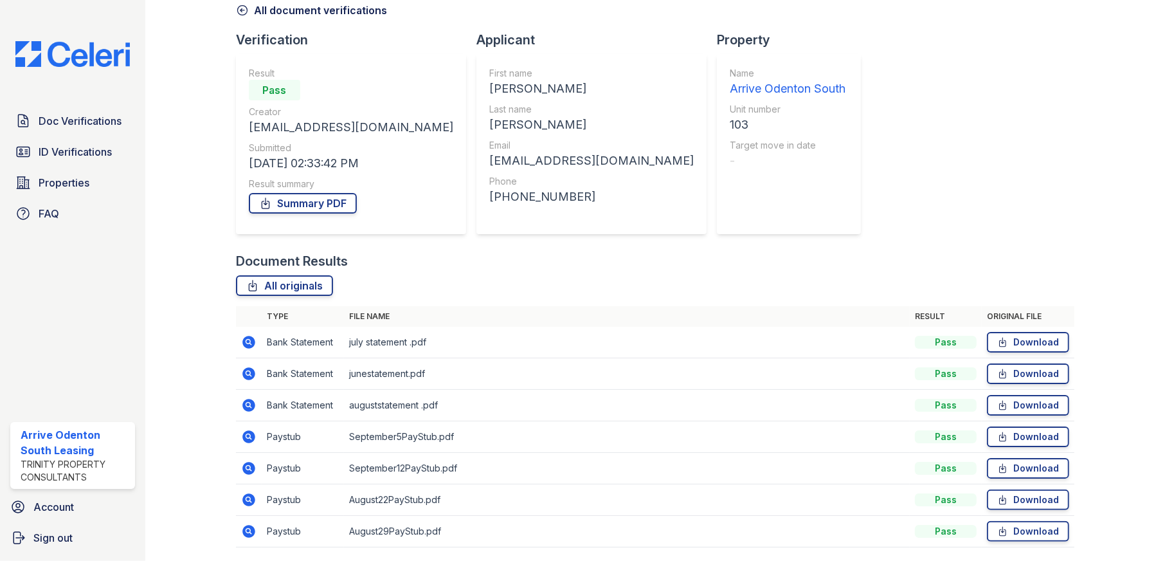
click at [248, 404] on icon at bounding box center [247, 404] width 3 height 3
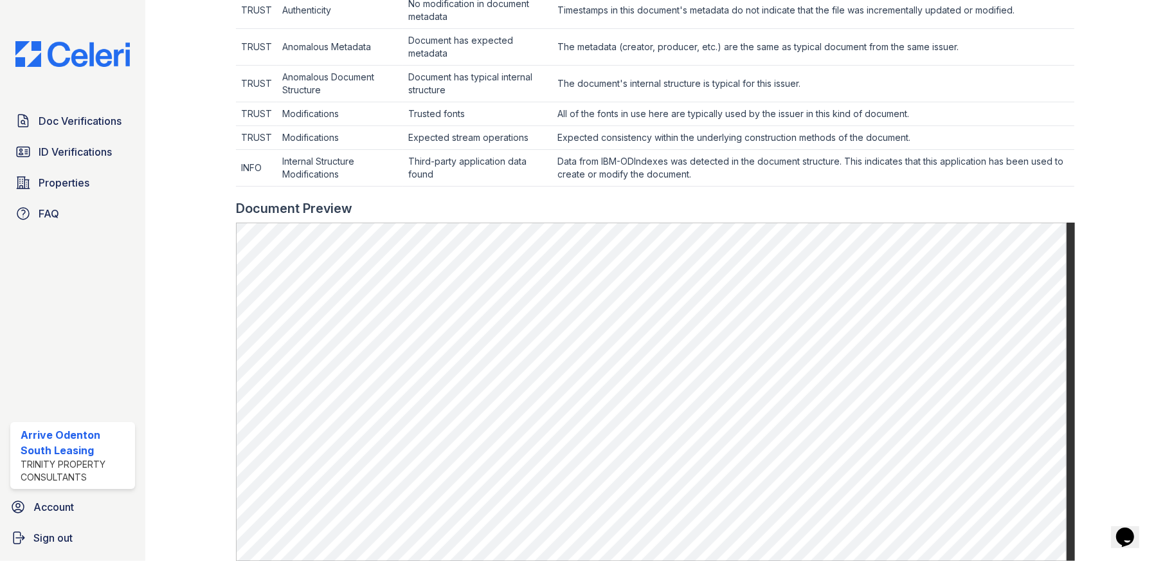
scroll to position [322, 0]
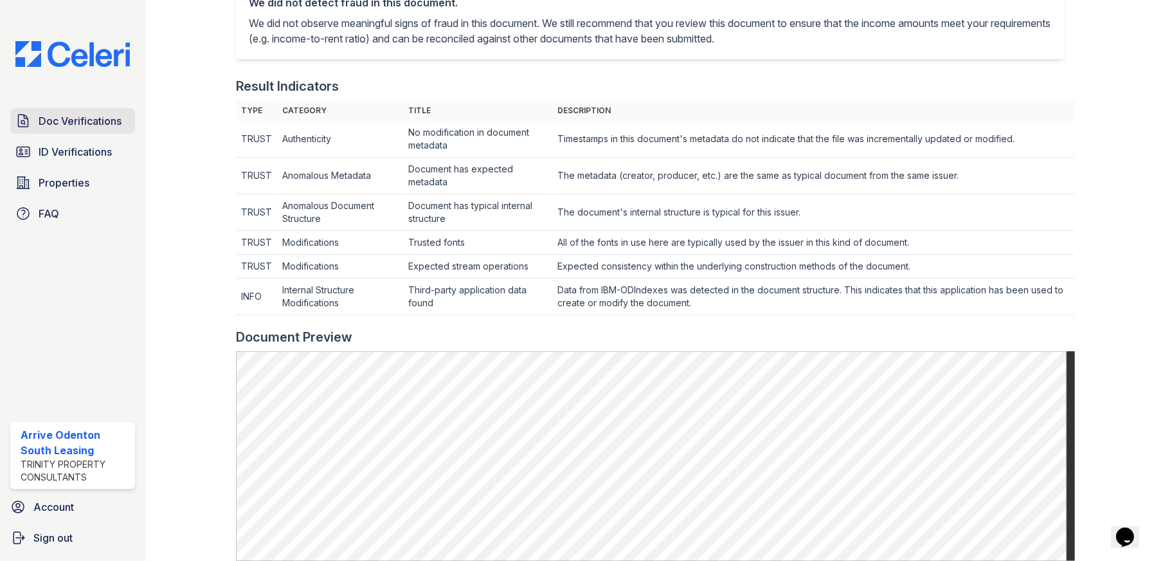
click at [89, 123] on span "Doc Verifications" at bounding box center [80, 120] width 83 height 15
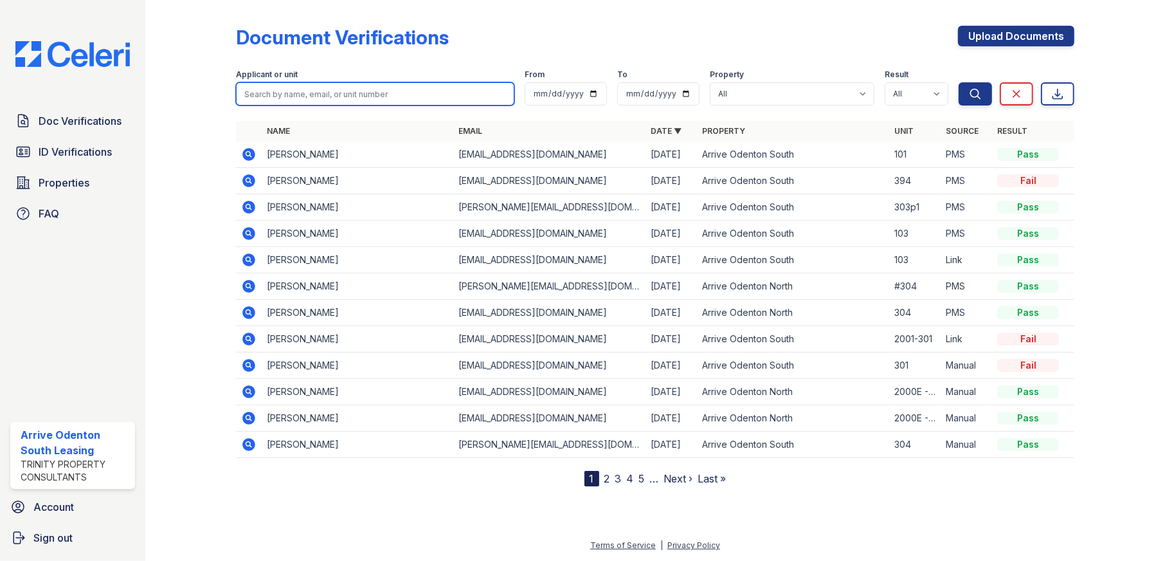
click at [332, 94] on input "search" at bounding box center [375, 93] width 279 height 23
type input "tomiloba"
click at [959, 82] on button "Search" at bounding box center [975, 93] width 33 height 23
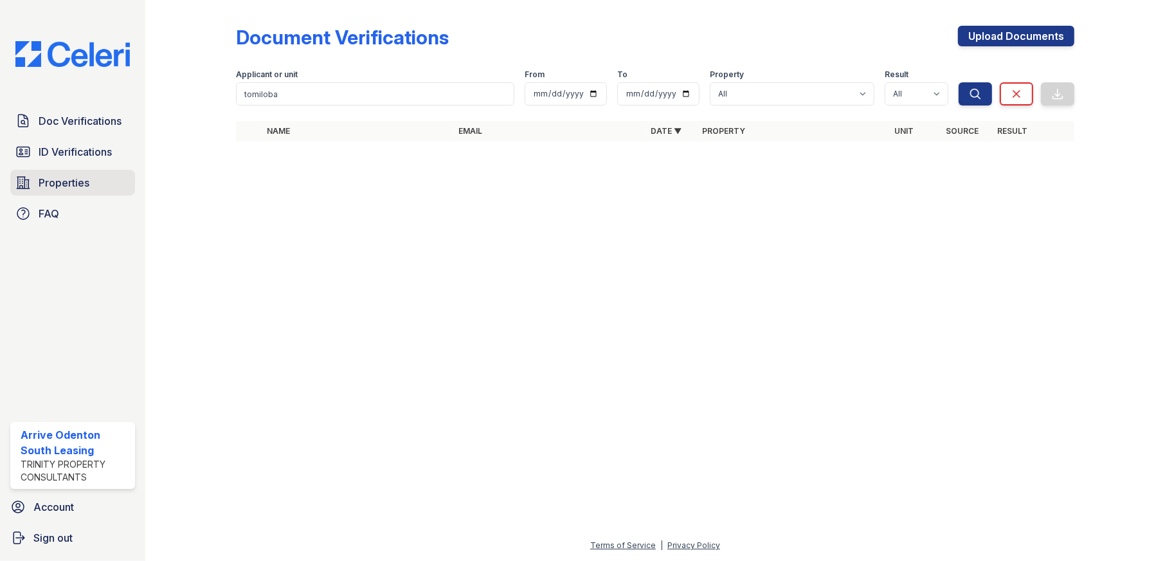
click at [53, 186] on span "Properties" at bounding box center [64, 182] width 51 height 15
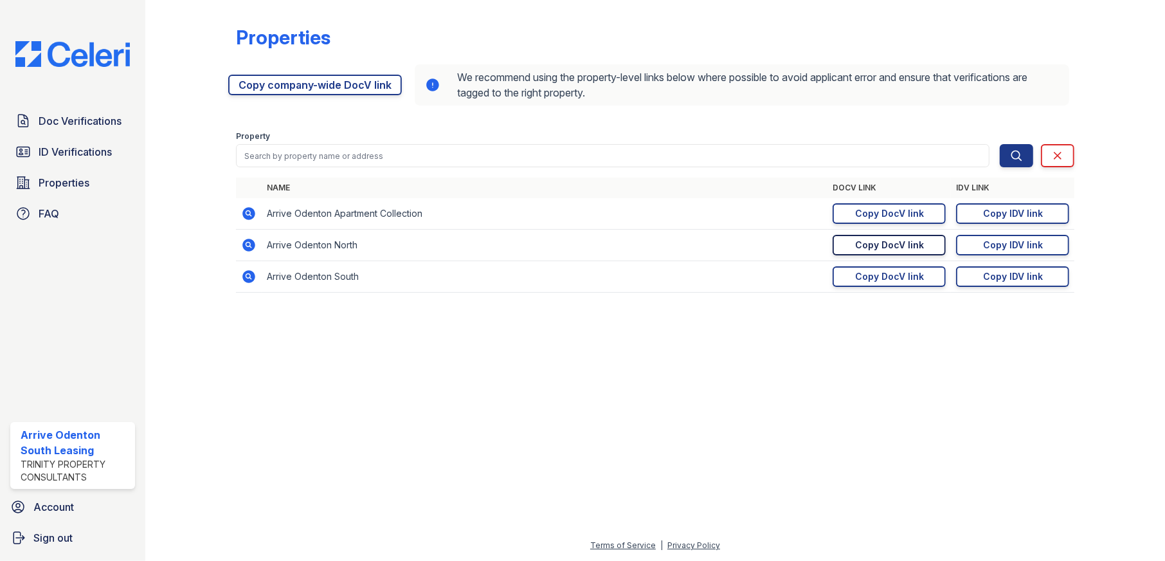
click at [889, 244] on div "Copy DocV link" at bounding box center [889, 245] width 69 height 13
click at [1015, 243] on div "Copy IDV link" at bounding box center [1013, 245] width 60 height 13
